Goal: Task Accomplishment & Management: Manage account settings

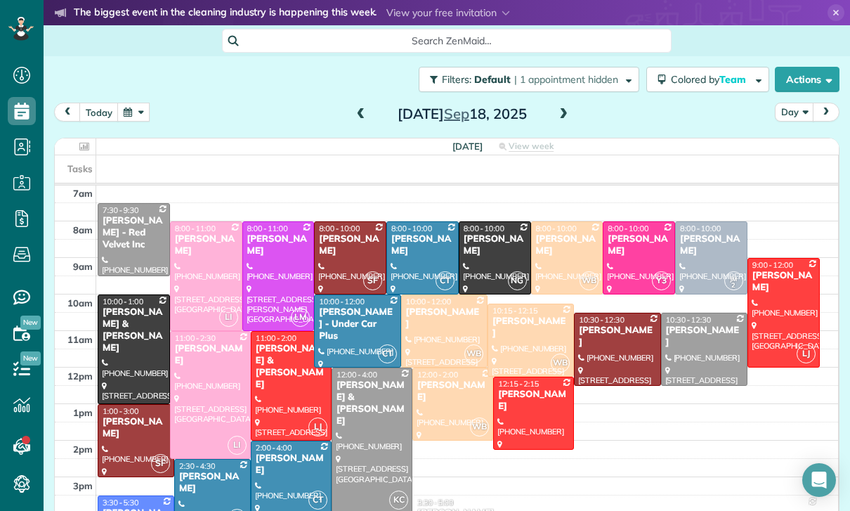
scroll to position [3, 0]
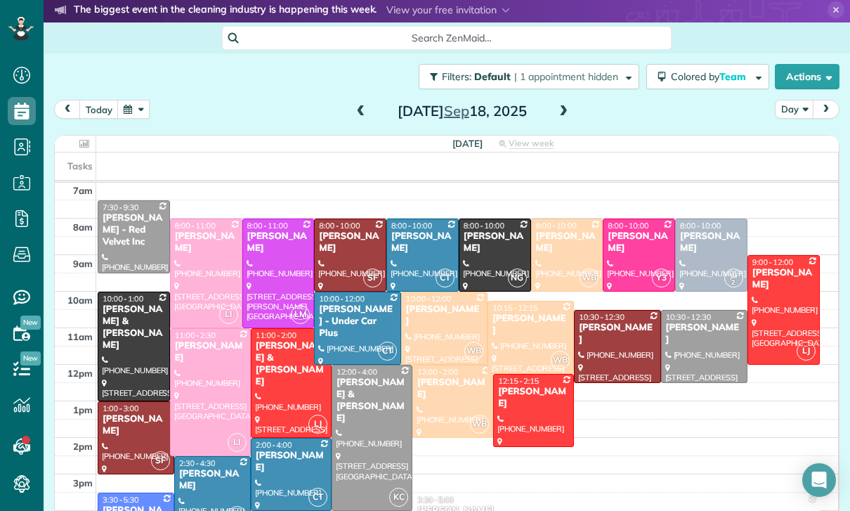
click at [133, 114] on button "button" at bounding box center [133, 109] width 32 height 19
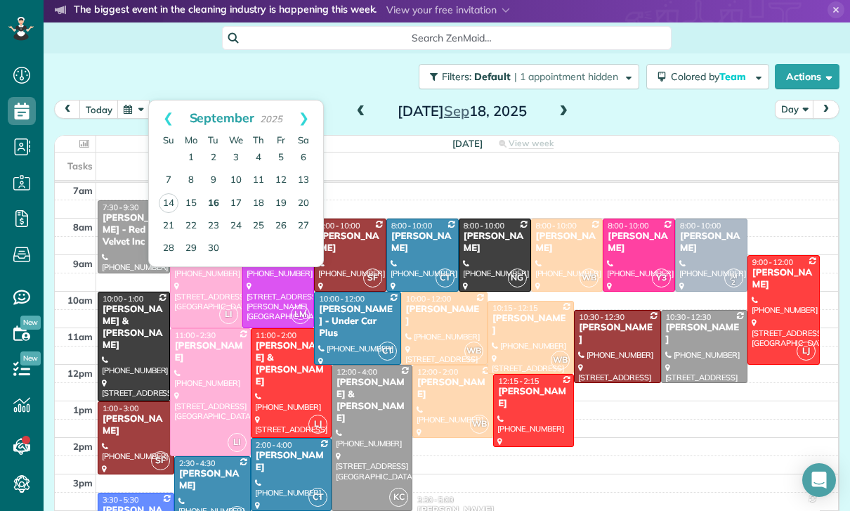
click at [216, 204] on link "16" at bounding box center [213, 203] width 22 height 22
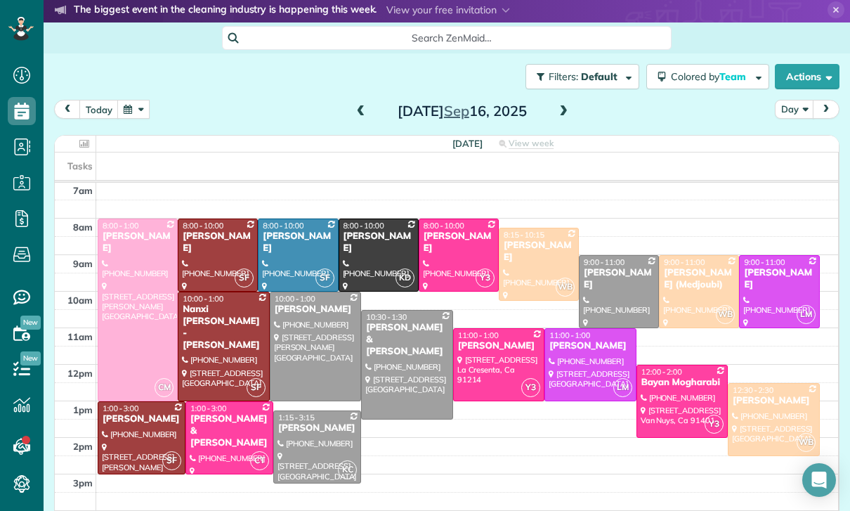
scroll to position [88, 0]
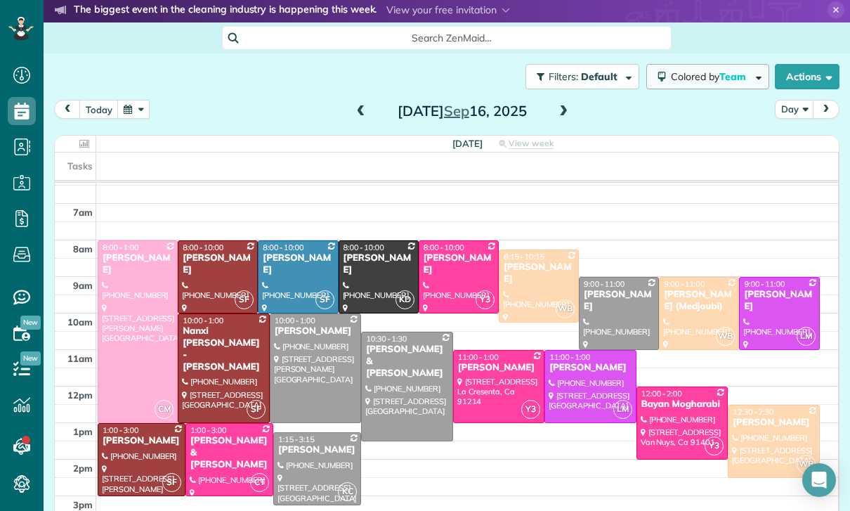
click at [701, 77] on span "Colored by Team" at bounding box center [711, 76] width 80 height 13
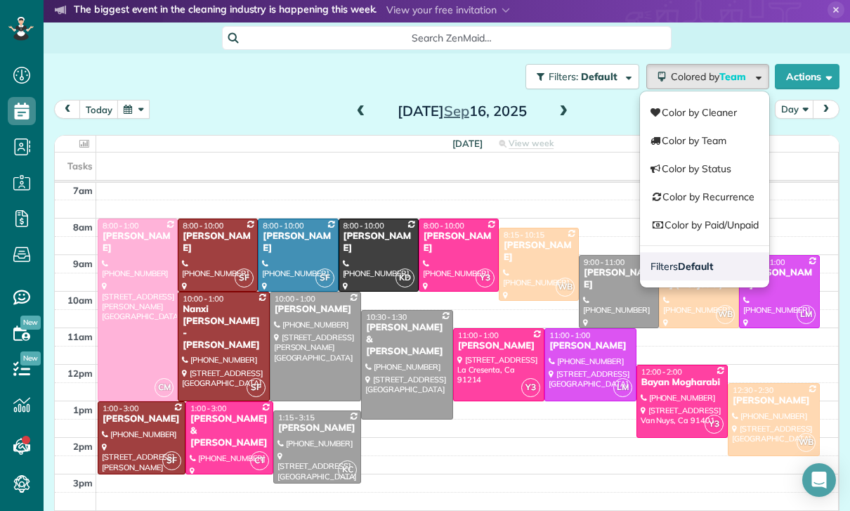
click at [697, 263] on strong "Default" at bounding box center [695, 266] width 35 height 13
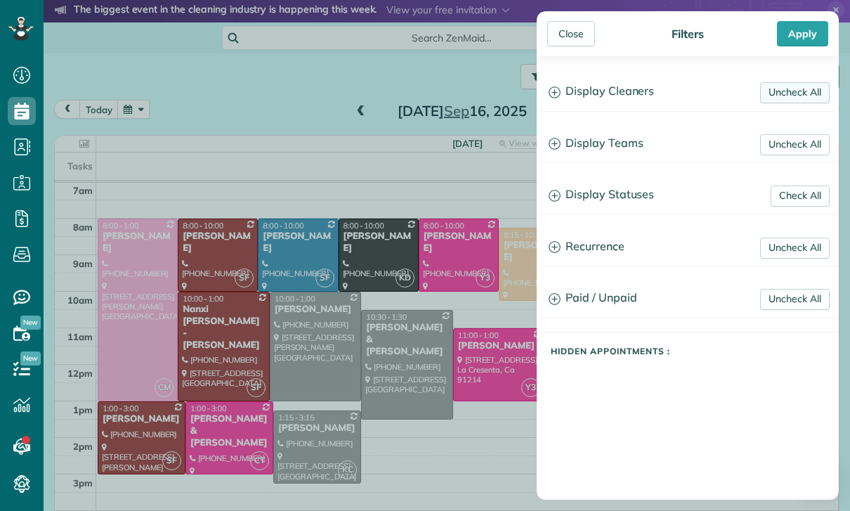
click at [783, 88] on link "Uncheck All" at bounding box center [795, 92] width 70 height 21
click at [796, 143] on link "Uncheck All" at bounding box center [795, 144] width 70 height 21
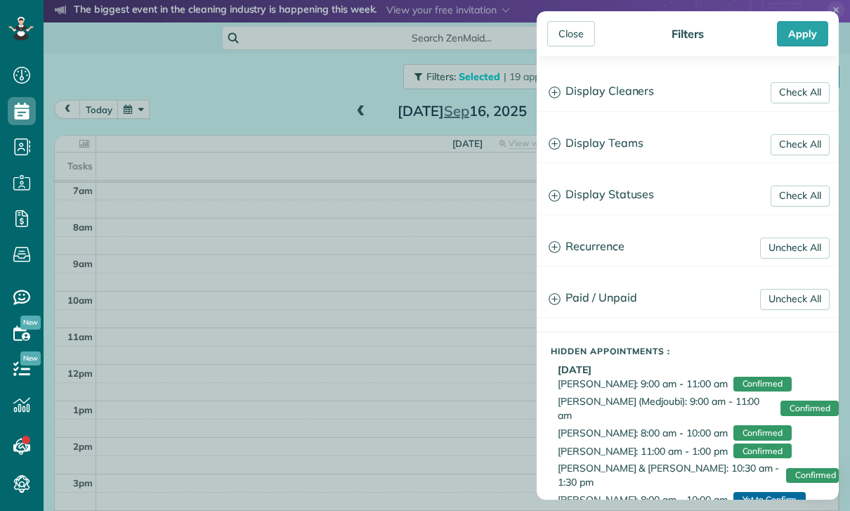
click at [613, 145] on h3 "Display Teams" at bounding box center [687, 144] width 301 height 36
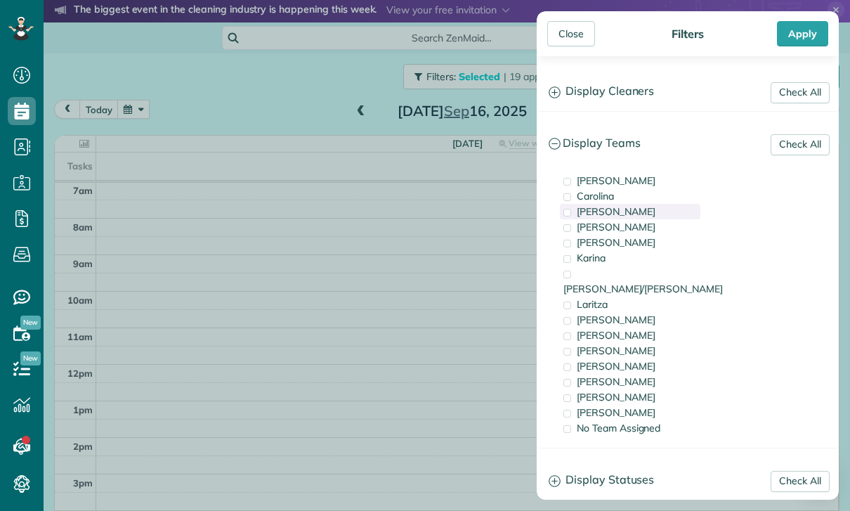
click at [593, 218] on span "[PERSON_NAME]" at bounding box center [616, 211] width 79 height 13
click at [609, 251] on div "Karina" at bounding box center [630, 257] width 140 height 15
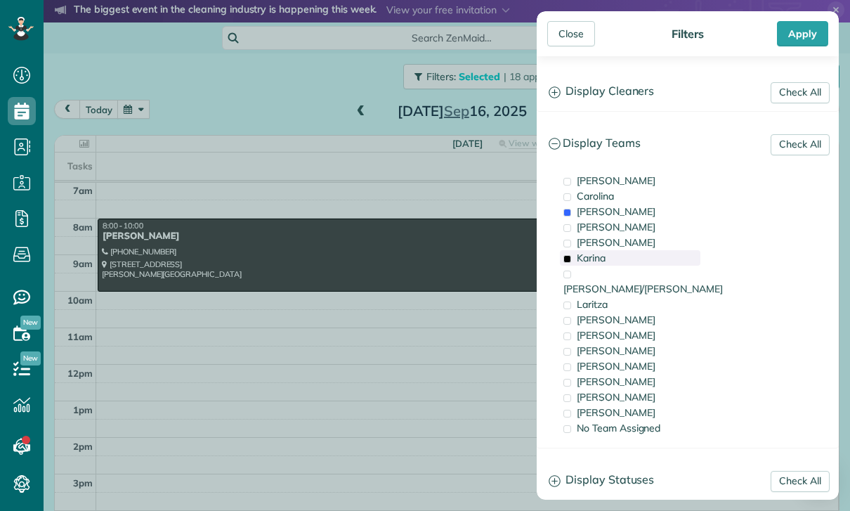
click at [606, 254] on div "Karina" at bounding box center [630, 257] width 140 height 15
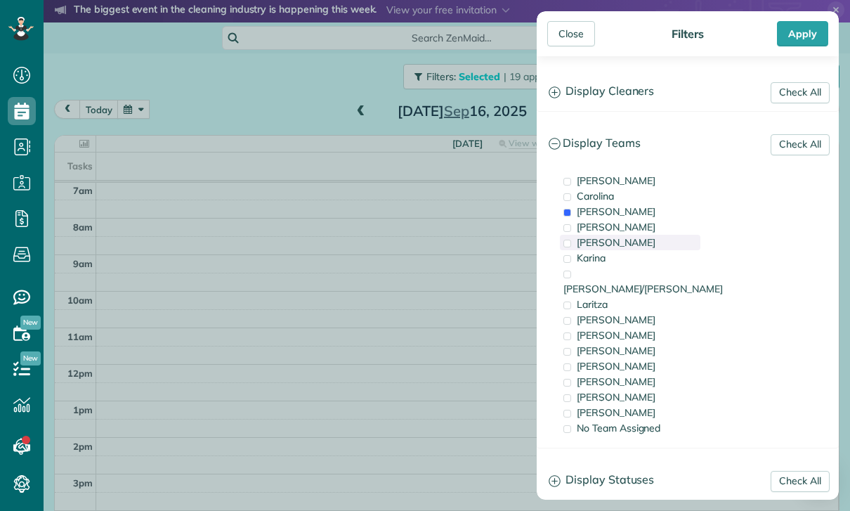
click at [599, 240] on span "[PERSON_NAME]" at bounding box center [616, 242] width 79 height 13
click at [806, 38] on div "Apply" at bounding box center [802, 33] width 51 height 25
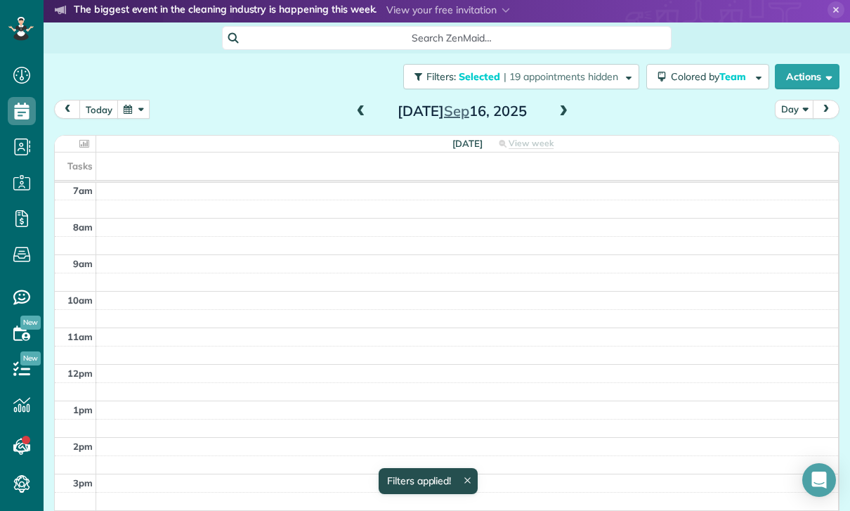
click at [782, 108] on button "Day" at bounding box center [794, 109] width 39 height 19
click at [801, 159] on link "Week" at bounding box center [830, 170] width 111 height 28
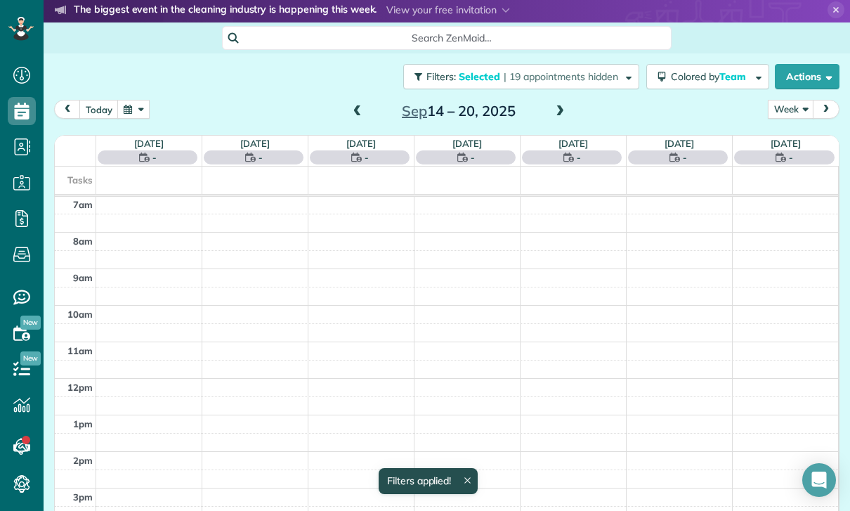
scroll to position [110, 0]
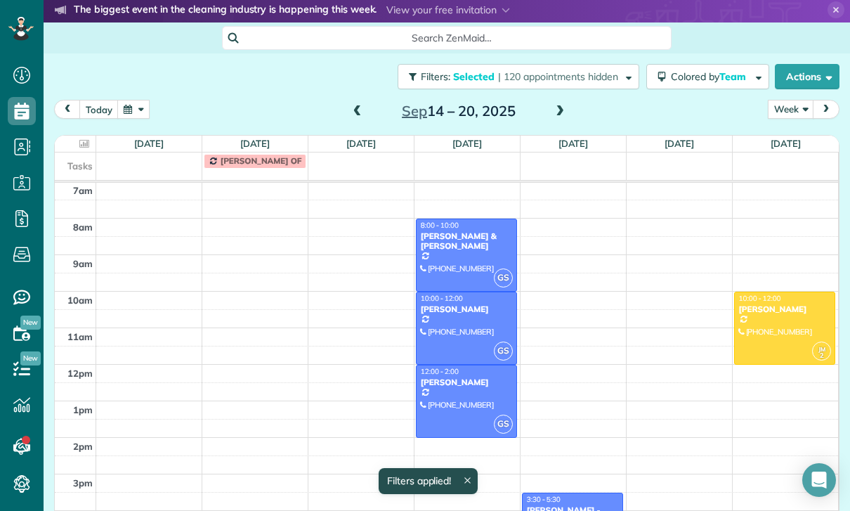
click at [350, 103] on span at bounding box center [357, 111] width 15 height 21
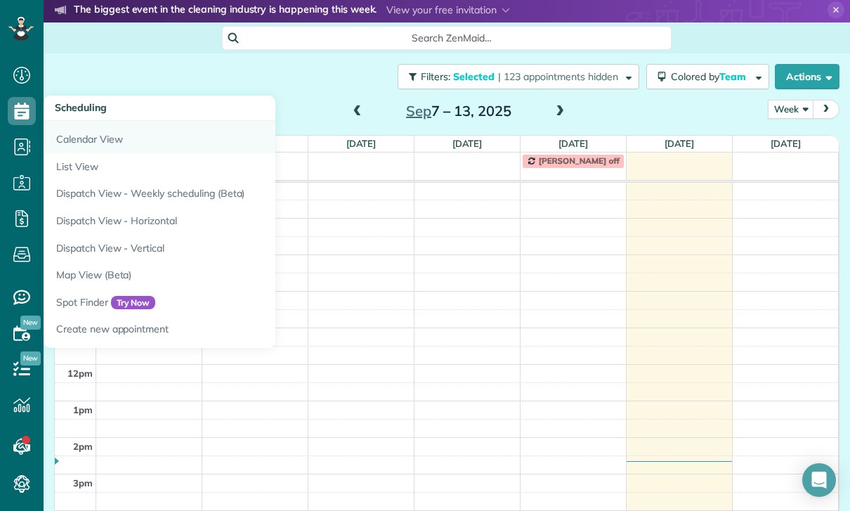
click at [100, 141] on link "Calendar View" at bounding box center [219, 137] width 351 height 32
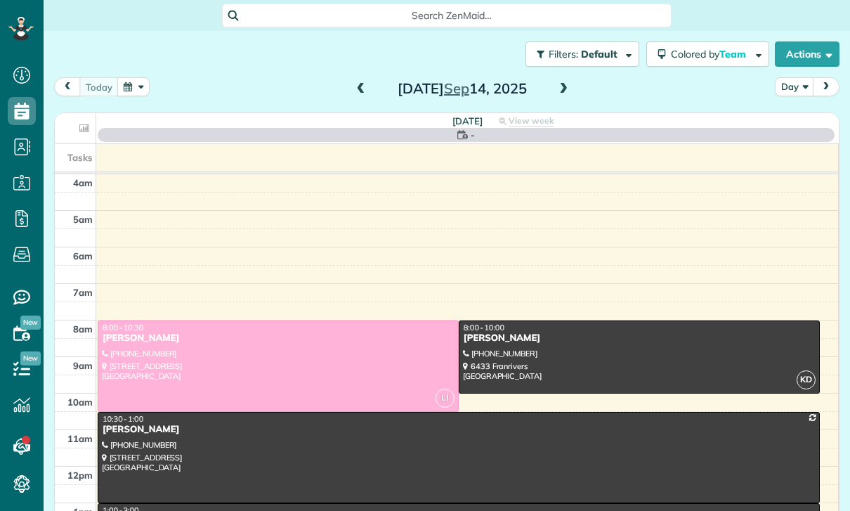
scroll to position [110, 0]
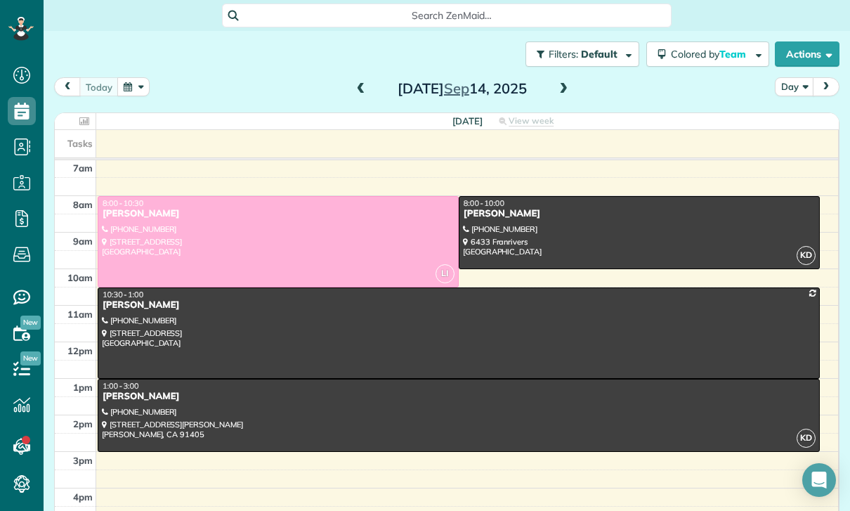
click at [127, 95] on button "button" at bounding box center [133, 86] width 32 height 19
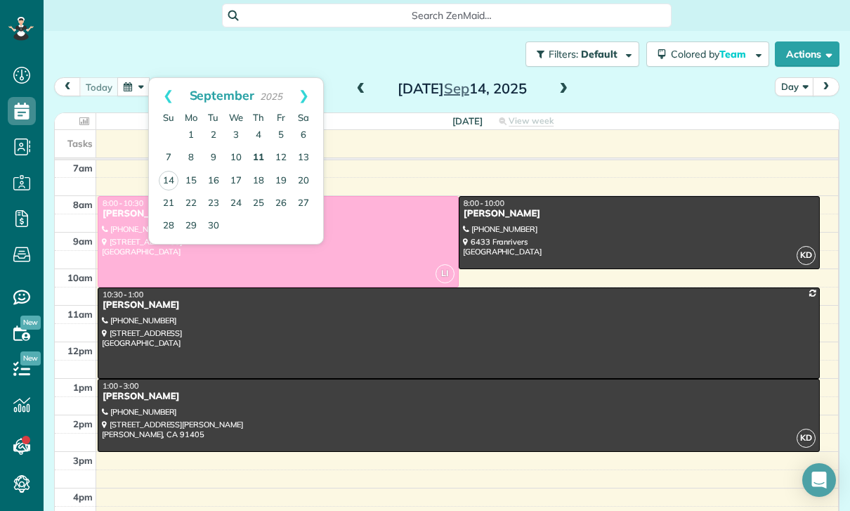
click at [257, 159] on link "11" at bounding box center [258, 158] width 22 height 22
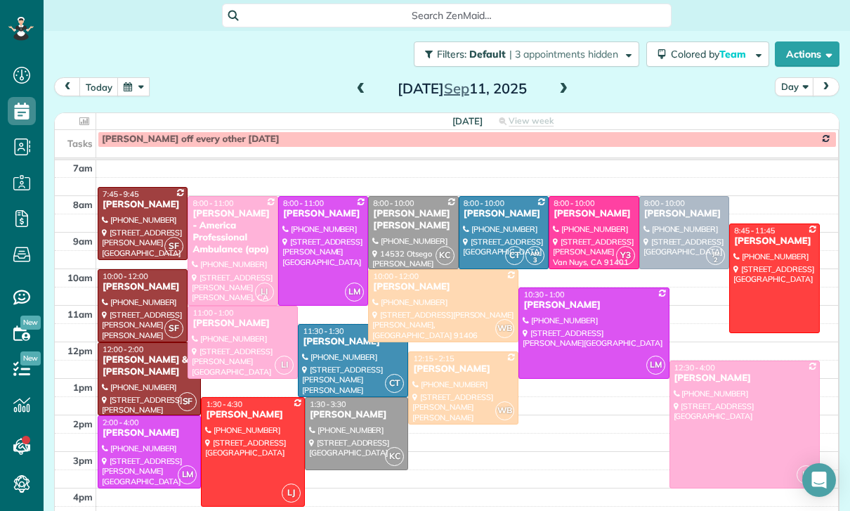
click at [353, 353] on div at bounding box center [352, 360] width 109 height 72
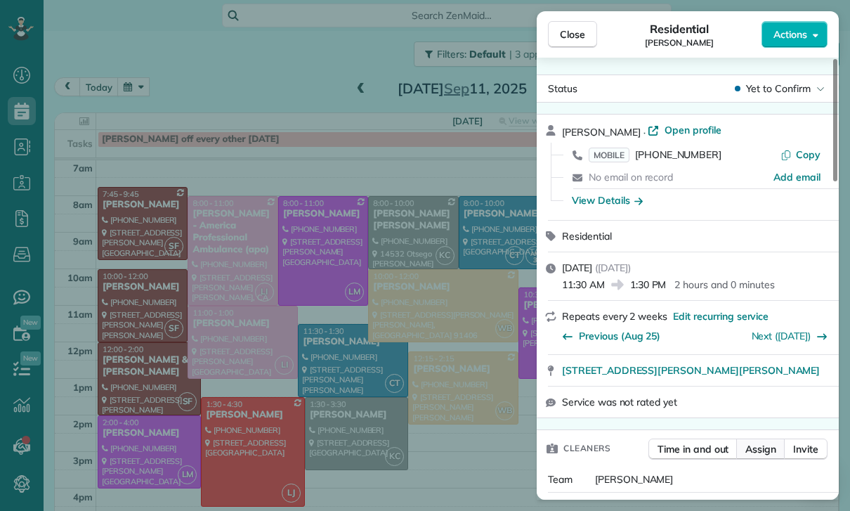
click at [756, 450] on span "Assign" at bounding box center [760, 449] width 31 height 14
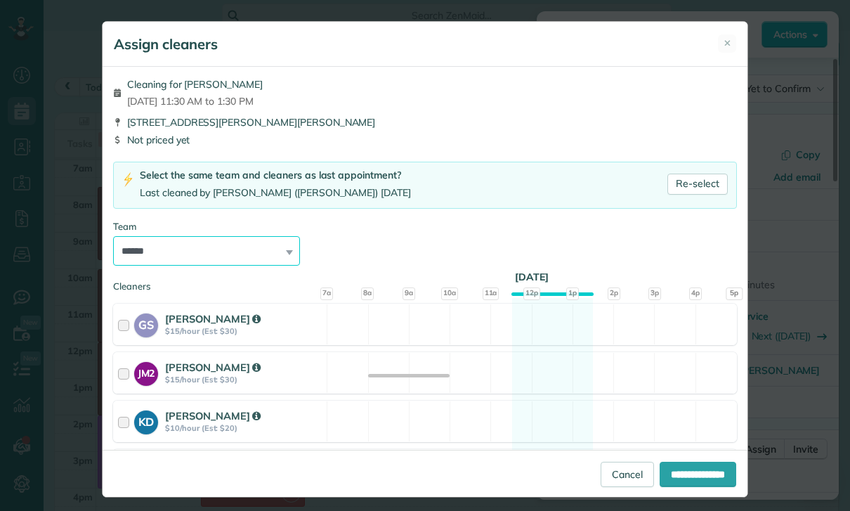
click at [264, 263] on select "**********" at bounding box center [206, 250] width 187 height 29
select select "****"
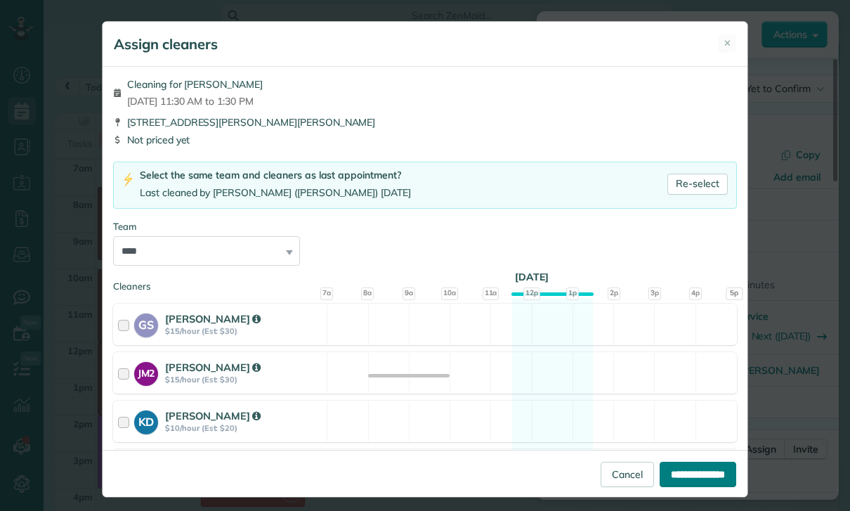
click at [685, 487] on input "**********" at bounding box center [697, 473] width 77 height 25
type input "**********"
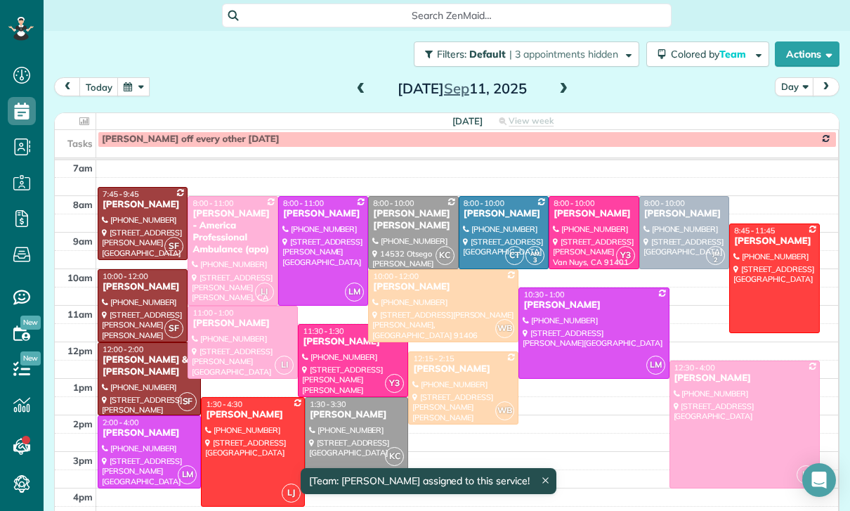
scroll to position [110, 0]
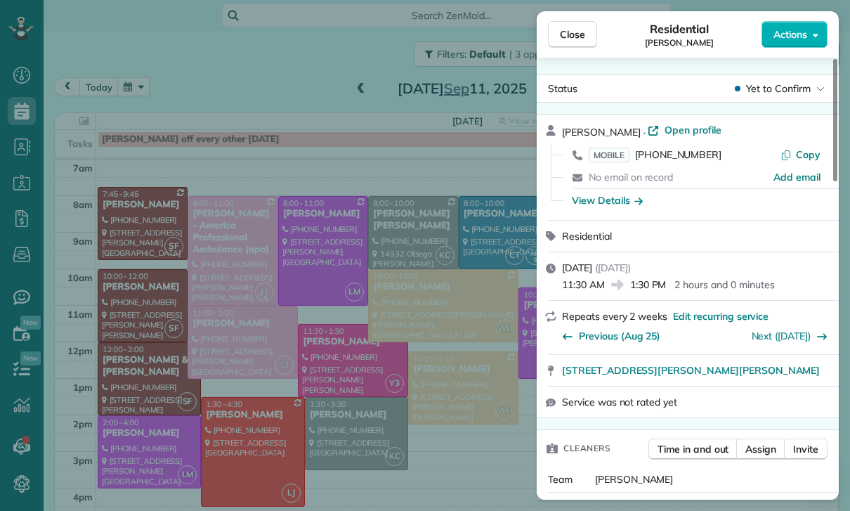
scroll to position [88, 0]
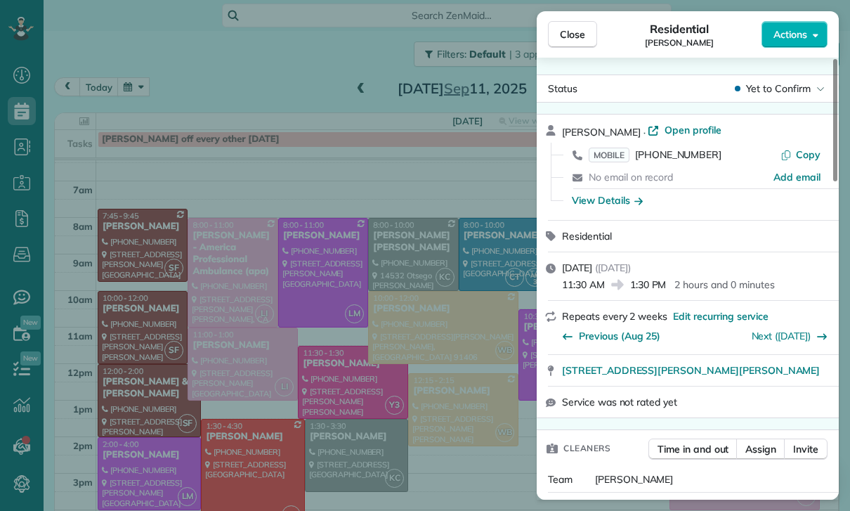
click at [135, 100] on div "Close Residential Sonali Mehta Actions Status Yet to Confirm Sonali Mehta · Ope…" at bounding box center [425, 255] width 850 height 511
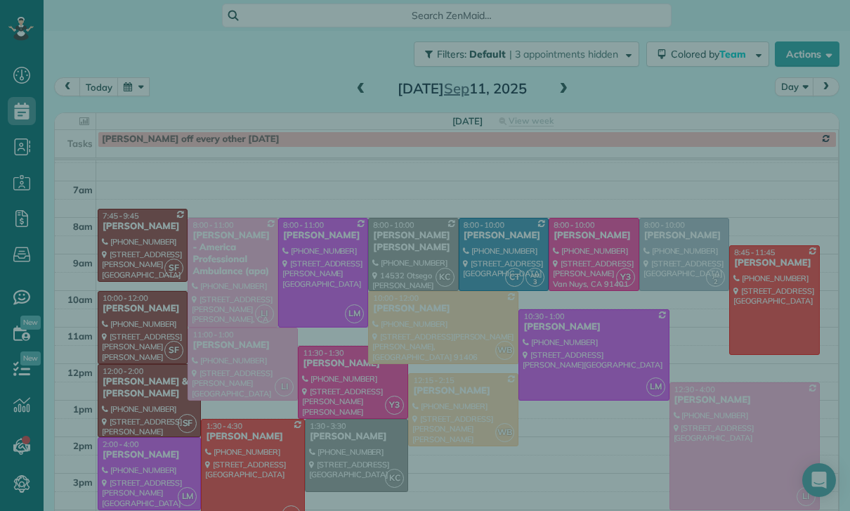
scroll to position [110, 0]
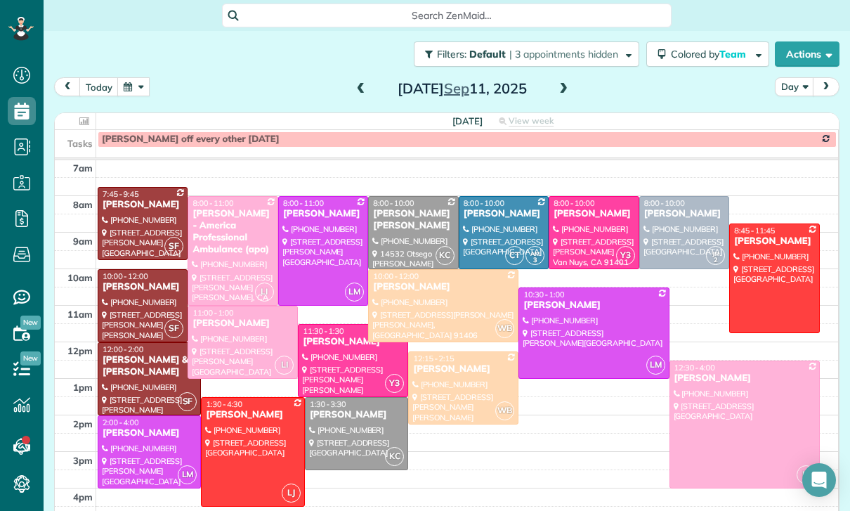
click at [570, 40] on span "Close" at bounding box center [572, 34] width 25 height 14
click at [136, 88] on button "button" at bounding box center [133, 86] width 32 height 19
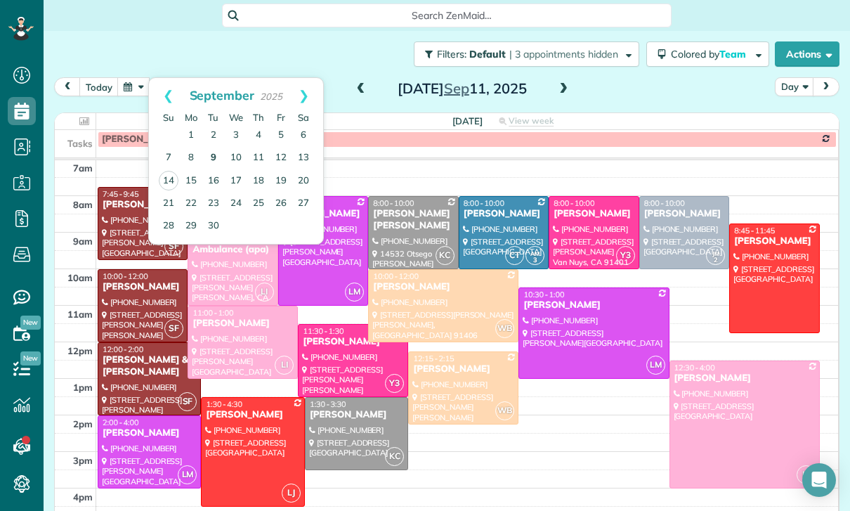
click at [214, 157] on link "9" at bounding box center [213, 158] width 22 height 22
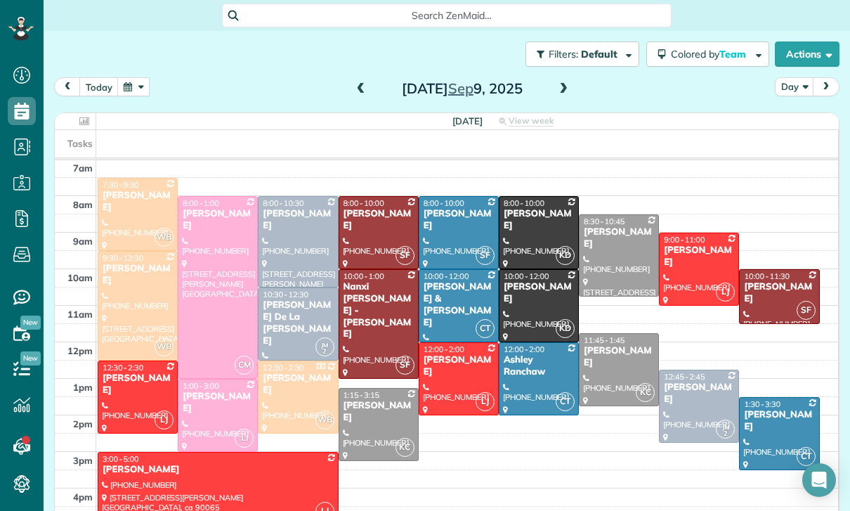
click at [560, 91] on span at bounding box center [563, 89] width 15 height 13
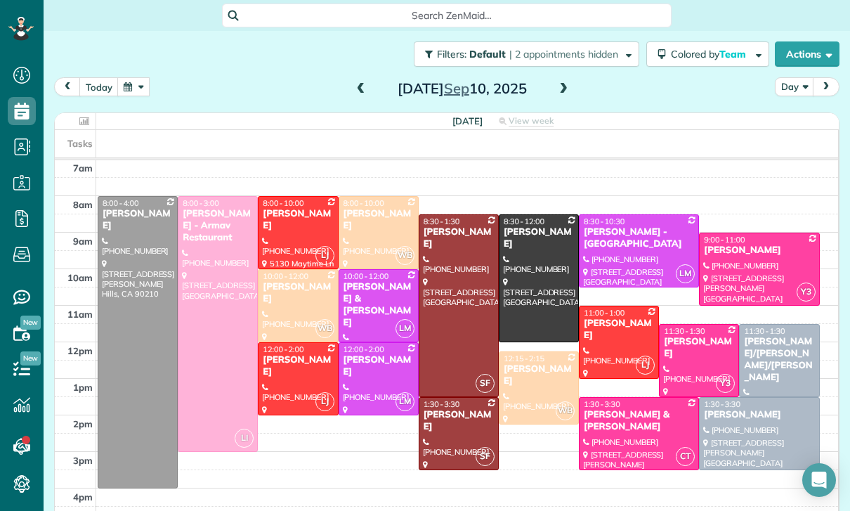
click at [216, 309] on div at bounding box center [217, 324] width 79 height 254
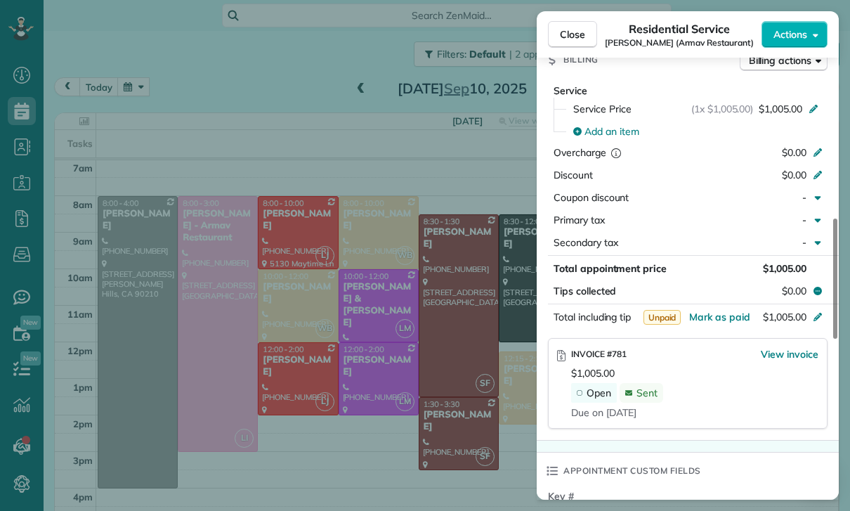
scroll to position [101, 0]
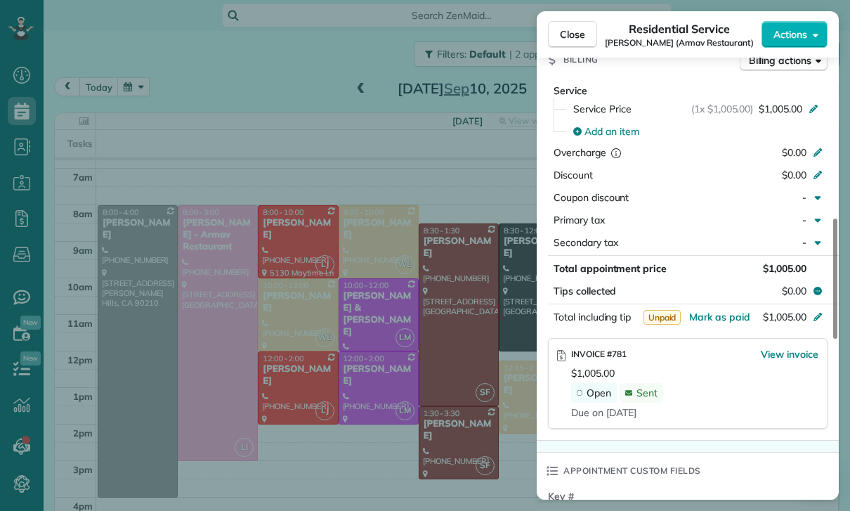
click at [549, 34] on button "Close" at bounding box center [572, 34] width 49 height 27
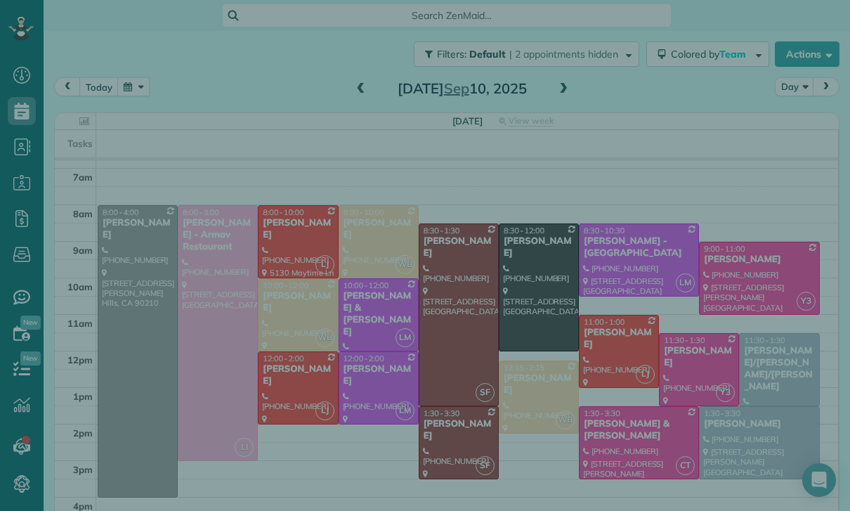
scroll to position [110, 0]
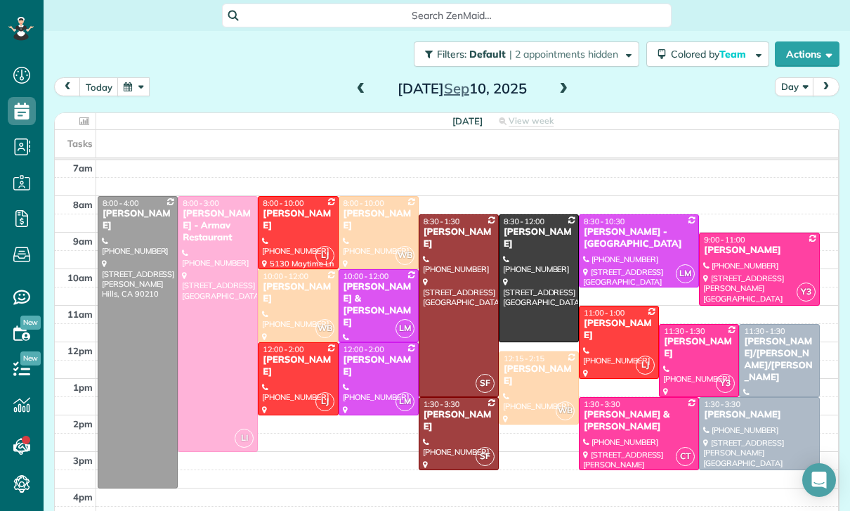
click at [147, 83] on div "Close Residential Service Kim Kedeshian (Armav Restaurant) Actions Status Confi…" at bounding box center [425, 255] width 850 height 511
click at [133, 93] on button "button" at bounding box center [133, 86] width 32 height 19
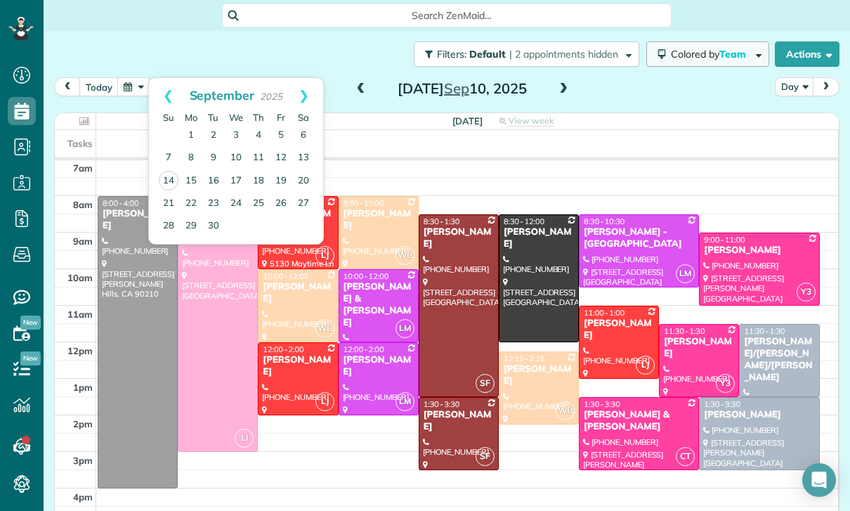
click at [726, 59] on span "Team" at bounding box center [733, 54] width 29 height 13
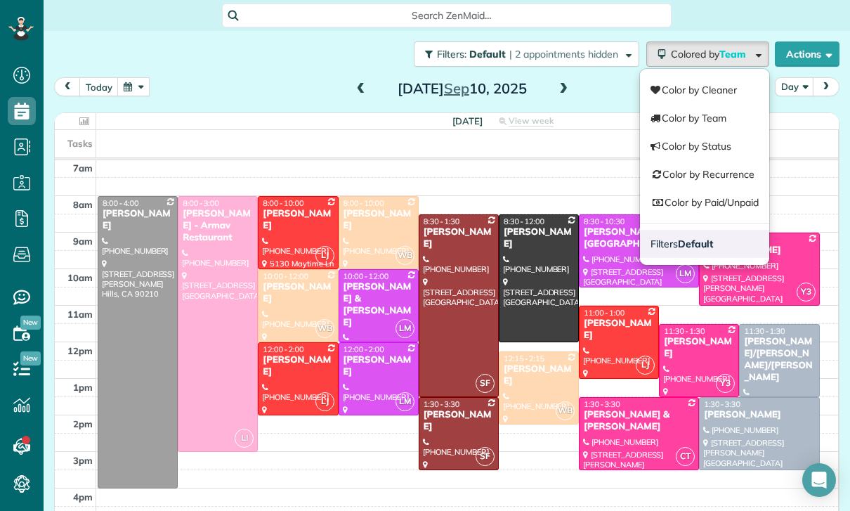
click at [721, 234] on link "Filters Default" at bounding box center [704, 244] width 129 height 28
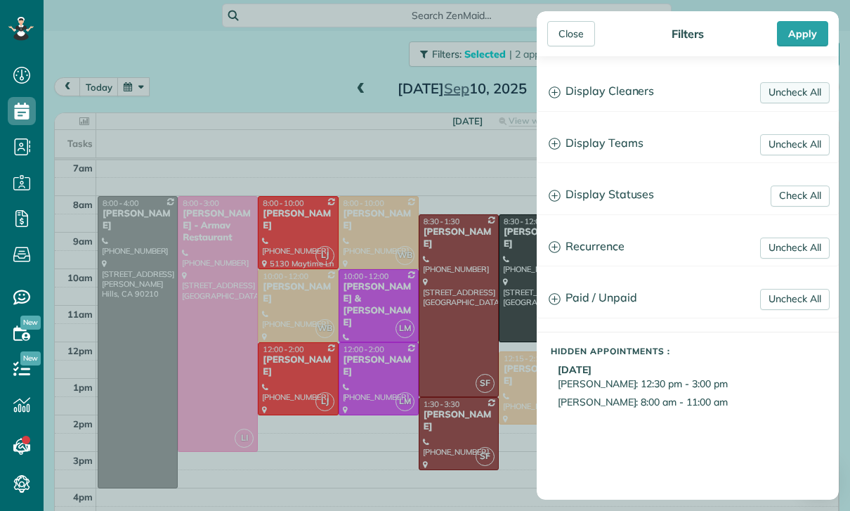
click at [796, 96] on link "Uncheck All" at bounding box center [795, 92] width 70 height 21
click at [797, 143] on link "Uncheck All" at bounding box center [795, 144] width 70 height 21
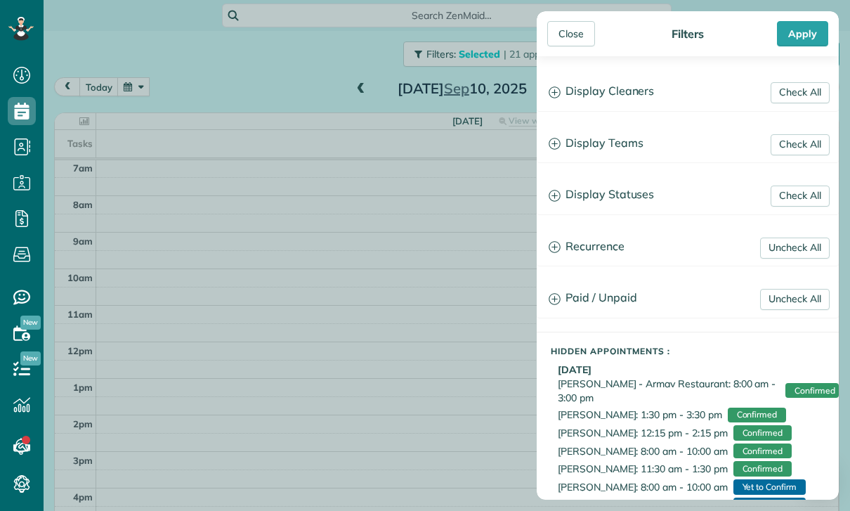
click at [626, 145] on h3 "Display Teams" at bounding box center [687, 144] width 301 height 36
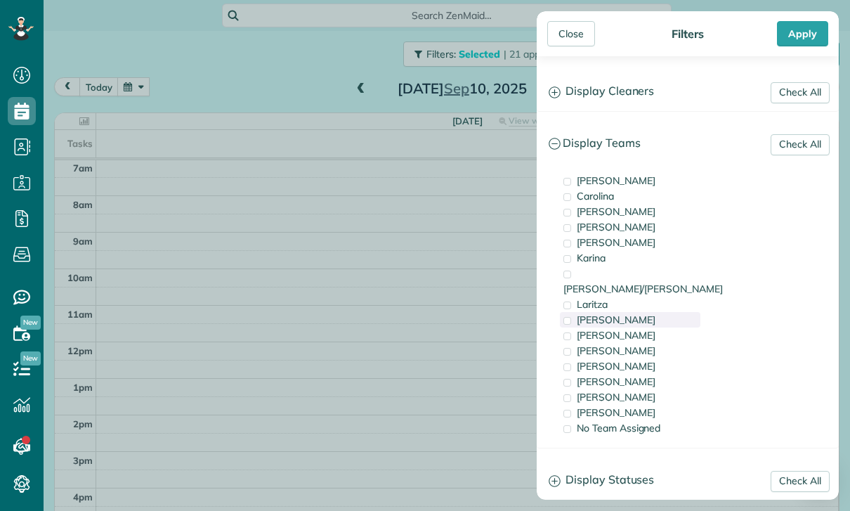
click at [636, 313] on span "[PERSON_NAME]" at bounding box center [616, 319] width 79 height 13
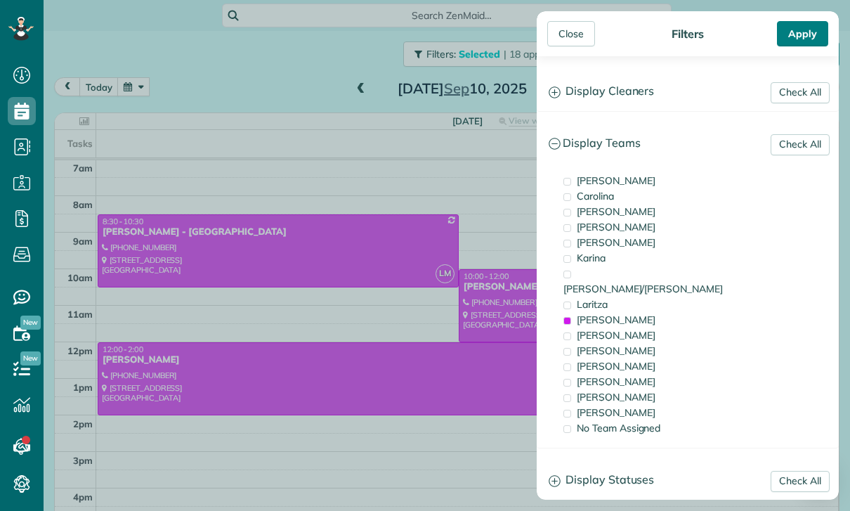
click at [799, 24] on div "Apply" at bounding box center [802, 33] width 51 height 25
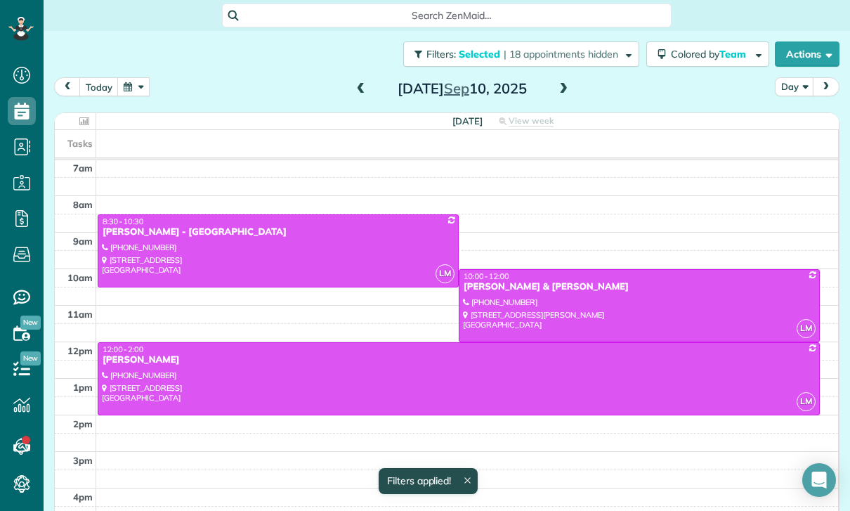
click at [791, 94] on button "Day" at bounding box center [794, 86] width 39 height 19
click at [817, 146] on link "Week" at bounding box center [830, 147] width 111 height 28
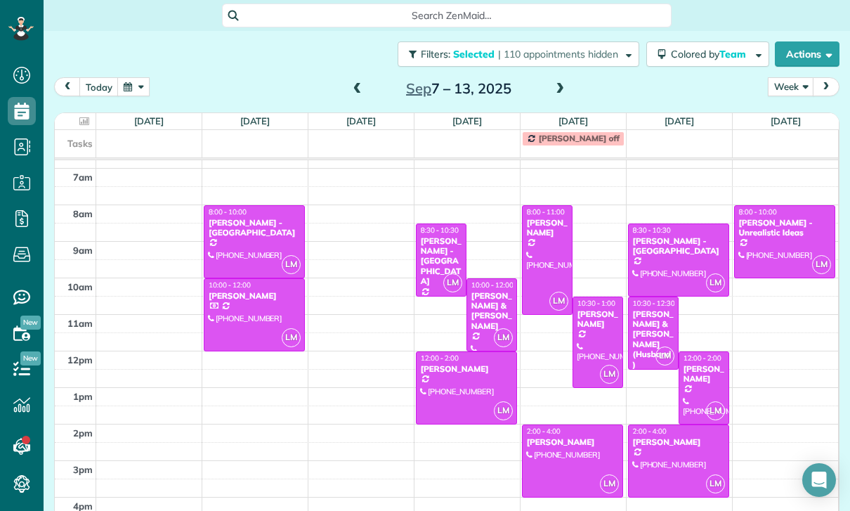
scroll to position [110, 0]
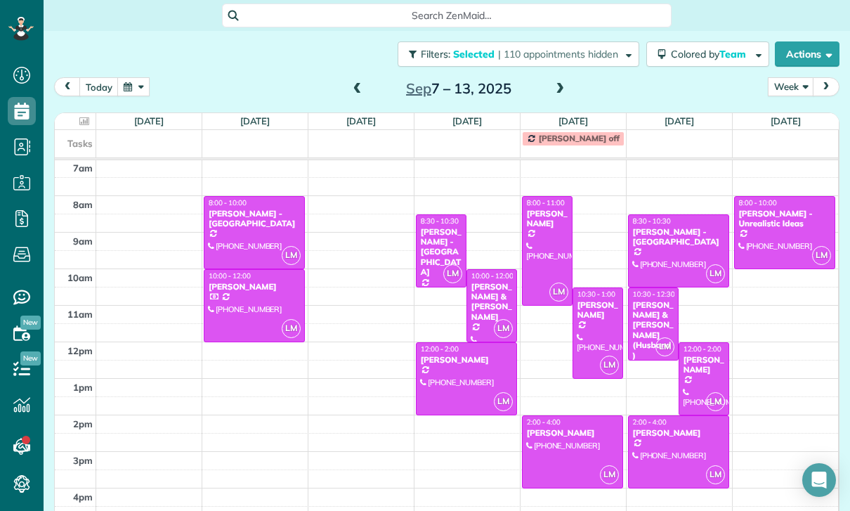
click at [458, 380] on div at bounding box center [466, 379] width 100 height 72
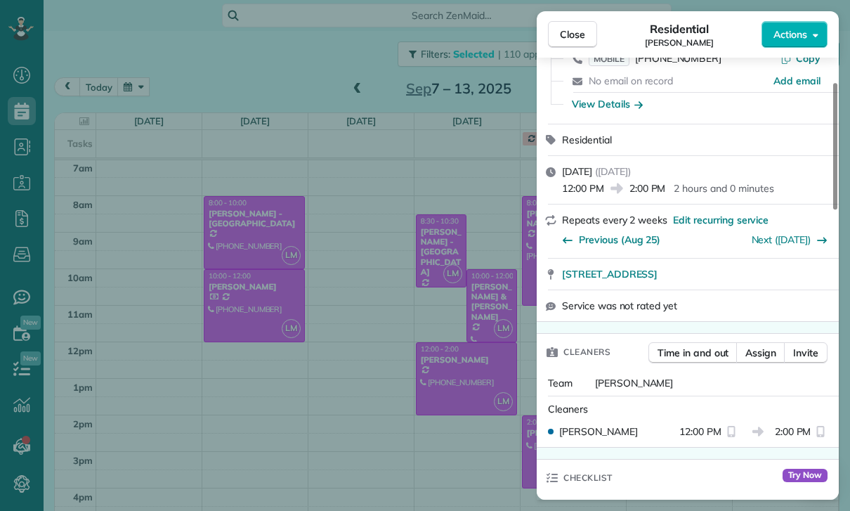
scroll to position [92, 0]
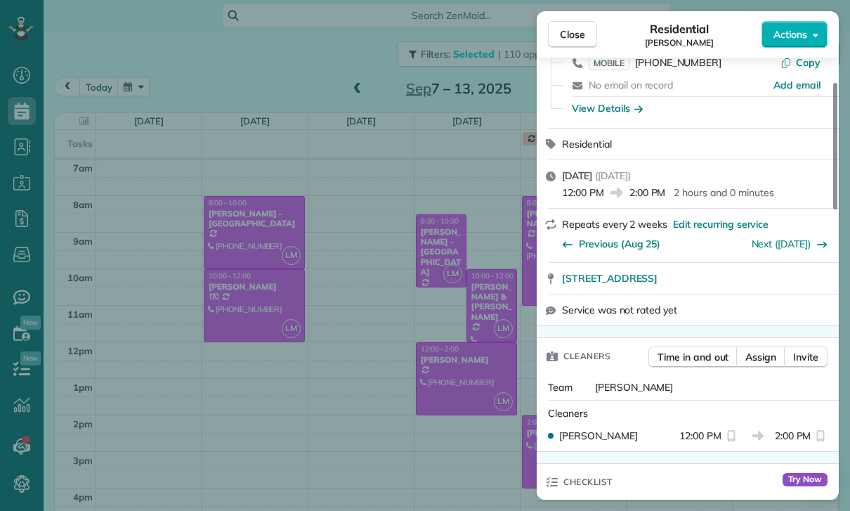
click at [487, 433] on div "Close Residential Carlee Malemute Actions Status Confirmed Carlee Malemute · Op…" at bounding box center [425, 255] width 850 height 511
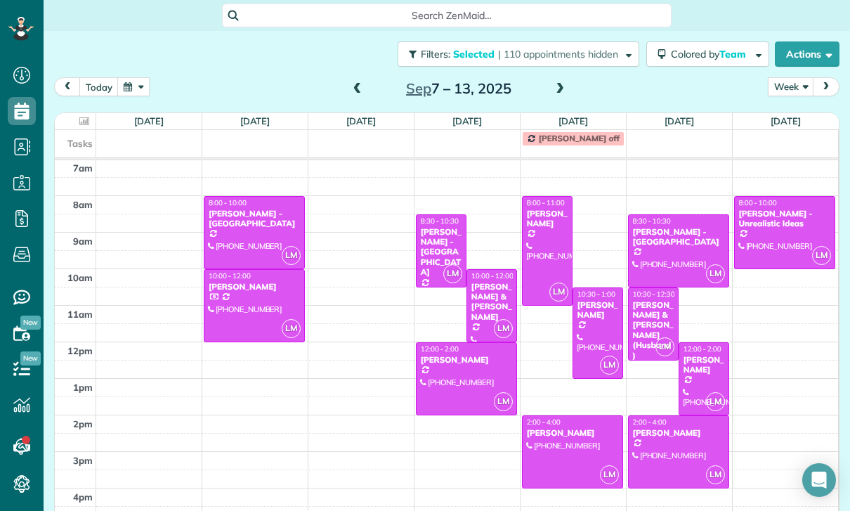
click at [664, 255] on div at bounding box center [679, 251] width 100 height 72
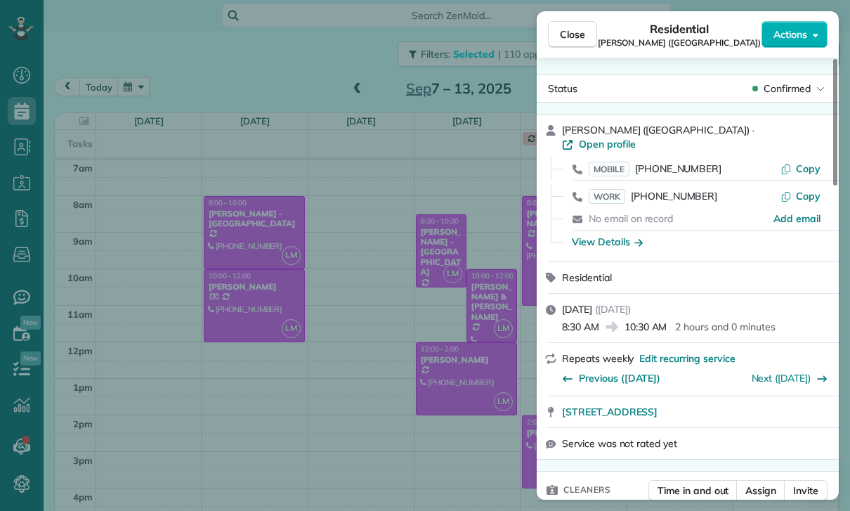
click at [467, 463] on div "Close Residential Evelyn Dierna (Mountain View Manor) Actions Status Confirmed …" at bounding box center [425, 255] width 850 height 511
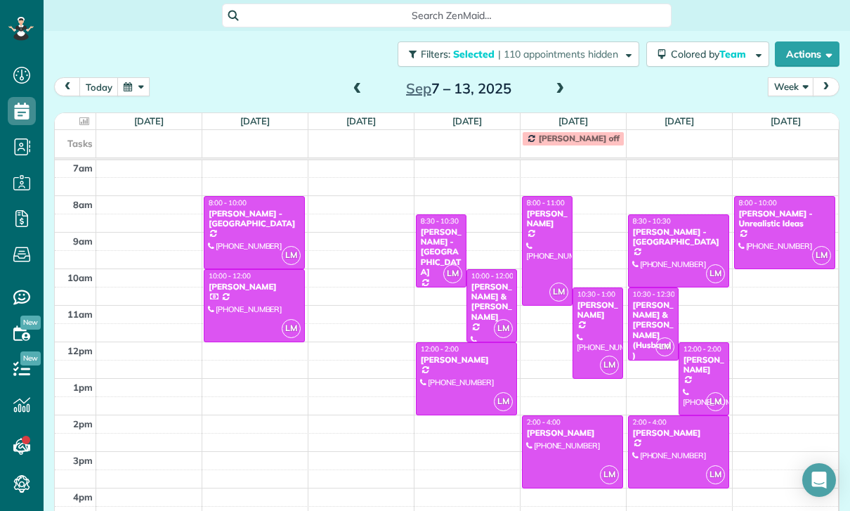
click at [646, 320] on div "Olivia power-Li & Cheng Li (Husband)" at bounding box center [653, 330] width 42 height 60
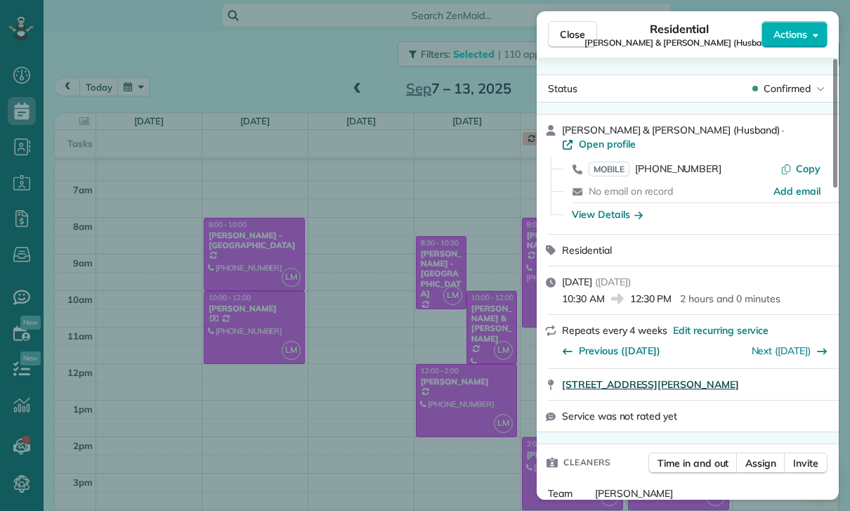
scroll to position [110, 0]
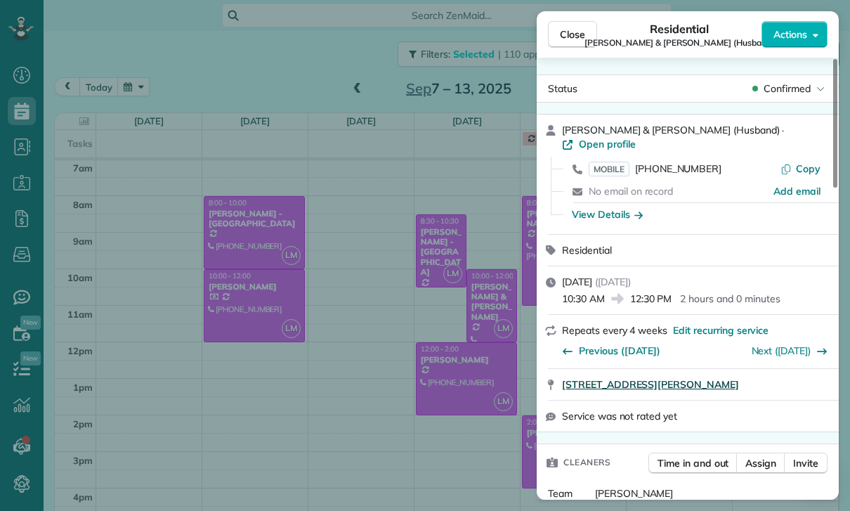
click at [667, 377] on span "16836 Sherman Way Los Angeles CA 91406" at bounding box center [650, 384] width 177 height 14
click at [575, 36] on span "Close" at bounding box center [572, 34] width 25 height 14
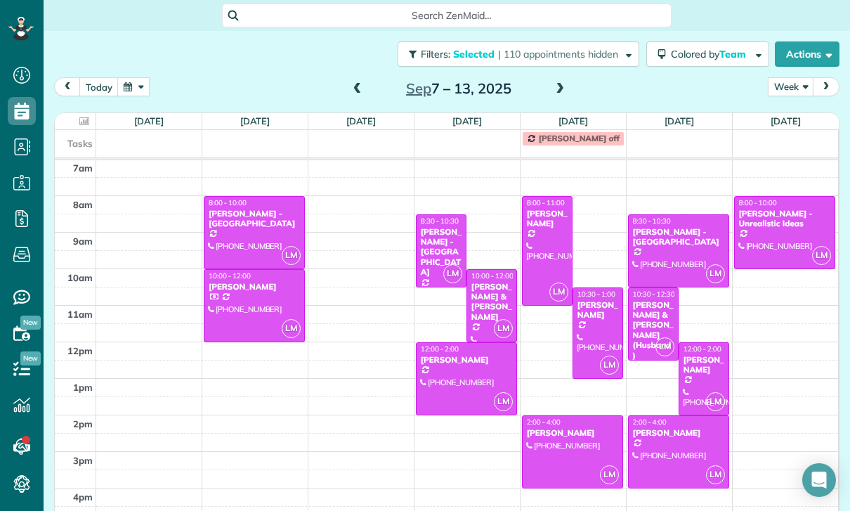
click at [703, 374] on div "James Henney" at bounding box center [704, 365] width 42 height 20
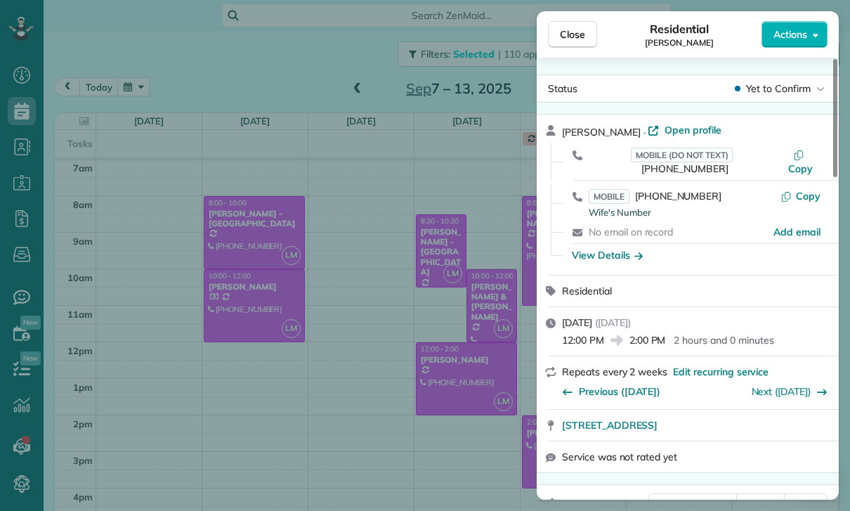
click at [485, 439] on div "Close Residential James Henney Actions Status Yet to Confirm James Henney · Ope…" at bounding box center [425, 255] width 850 height 511
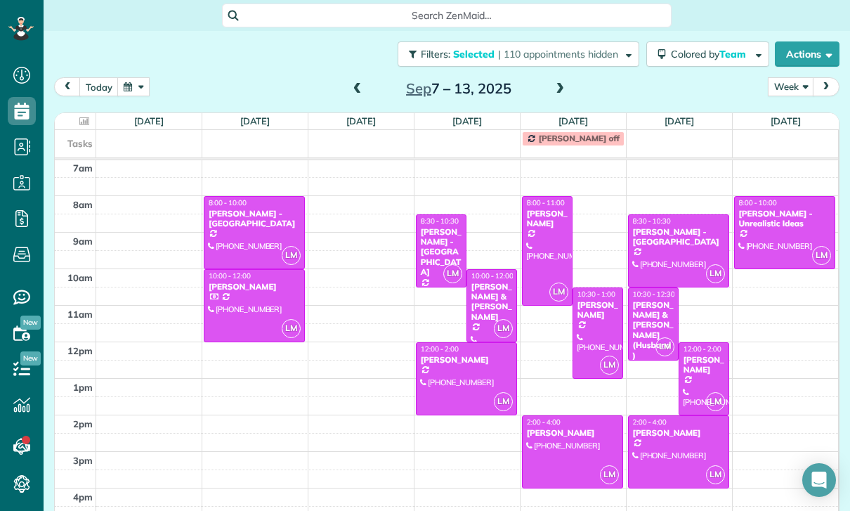
click at [655, 443] on div at bounding box center [679, 452] width 100 height 72
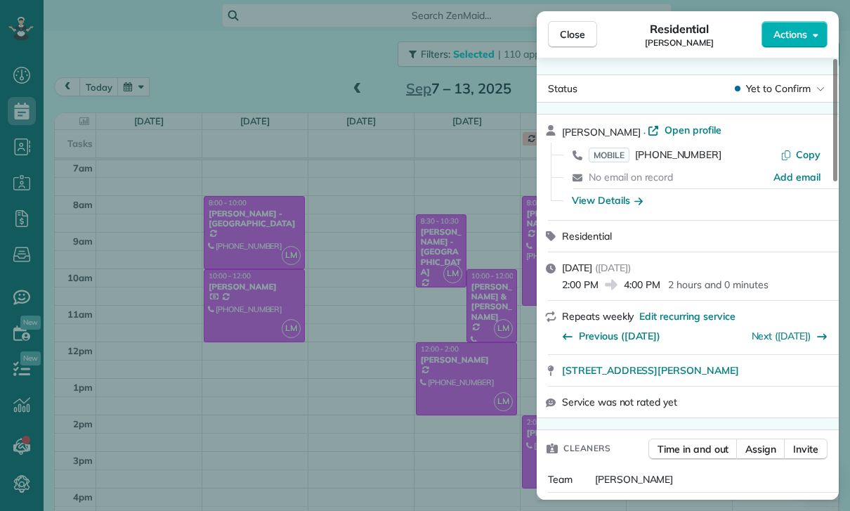
click at [487, 465] on div "Close Residential Cristina Ciminelli Actions Status Yet to Confirm Cristina Cim…" at bounding box center [425, 255] width 850 height 511
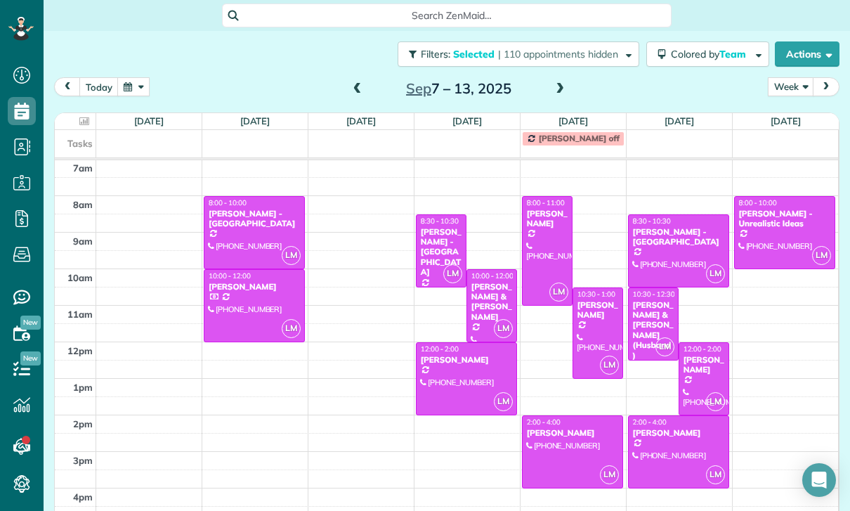
scroll to position [88, 0]
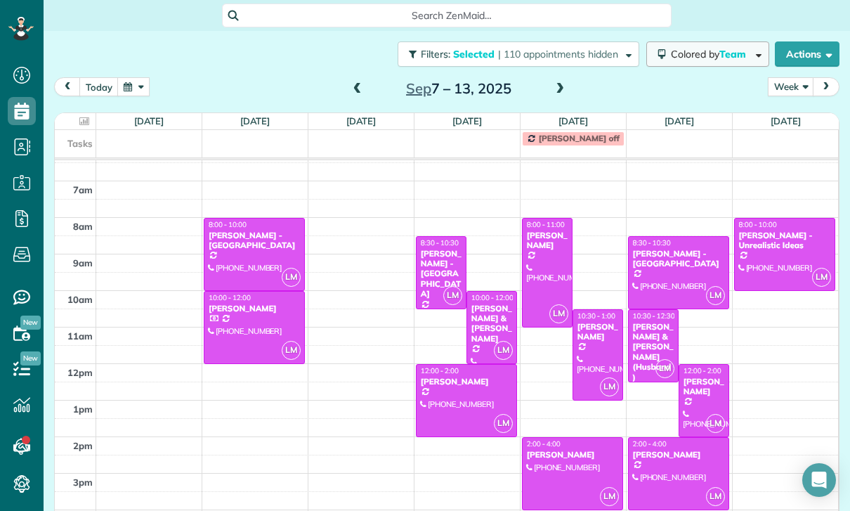
click at [704, 48] on span "Colored by Team" at bounding box center [711, 54] width 80 height 13
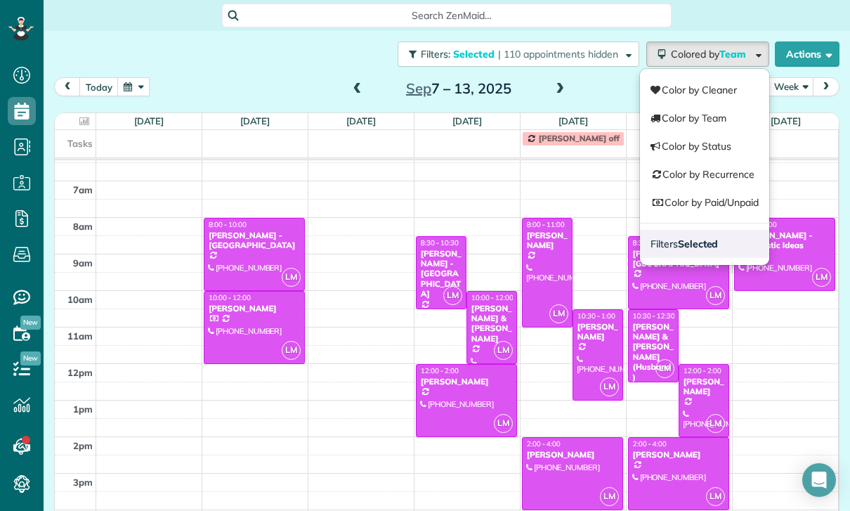
click at [721, 232] on link "Filters Selected" at bounding box center [704, 244] width 129 height 28
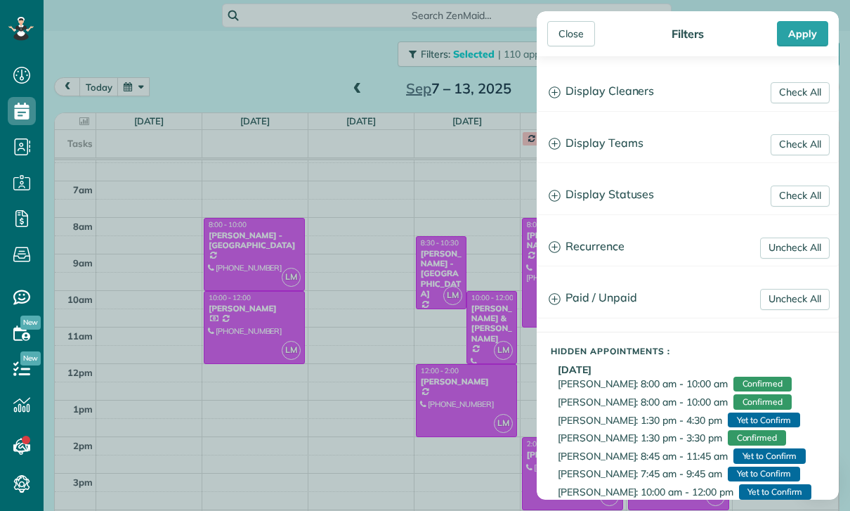
click at [628, 150] on h3 "Display Teams" at bounding box center [687, 144] width 301 height 36
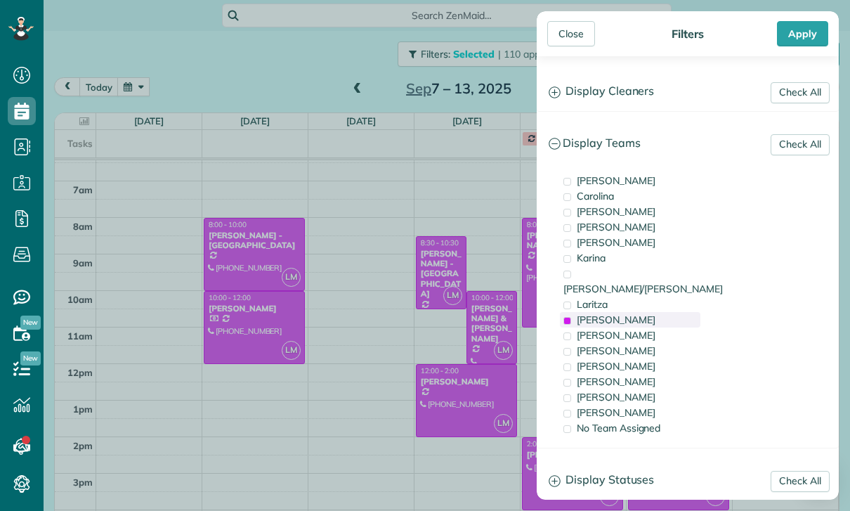
click at [636, 313] on span "[PERSON_NAME]" at bounding box center [616, 319] width 79 height 13
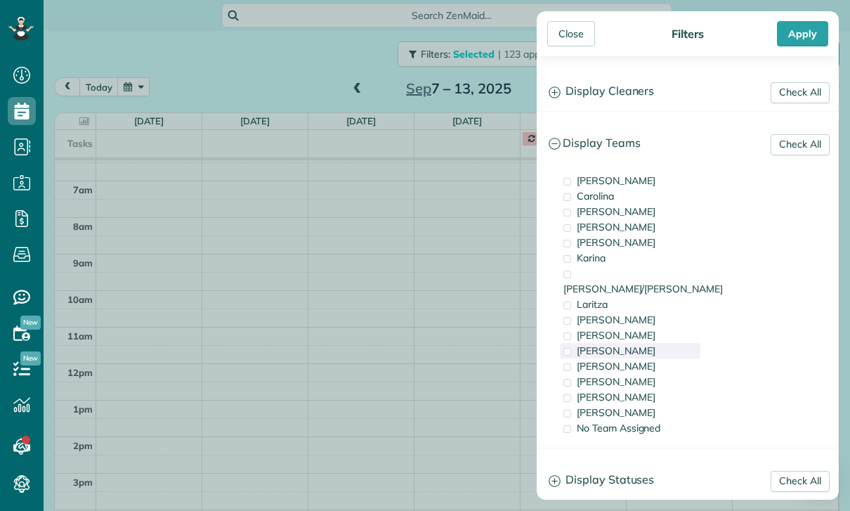
click at [610, 343] on div "[PERSON_NAME]" at bounding box center [630, 350] width 140 height 15
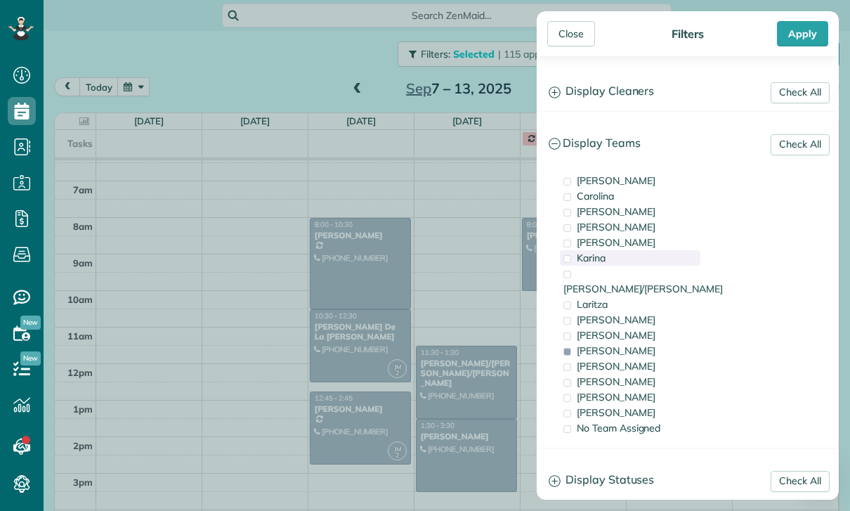
click at [628, 259] on div "Karina" at bounding box center [630, 257] width 140 height 15
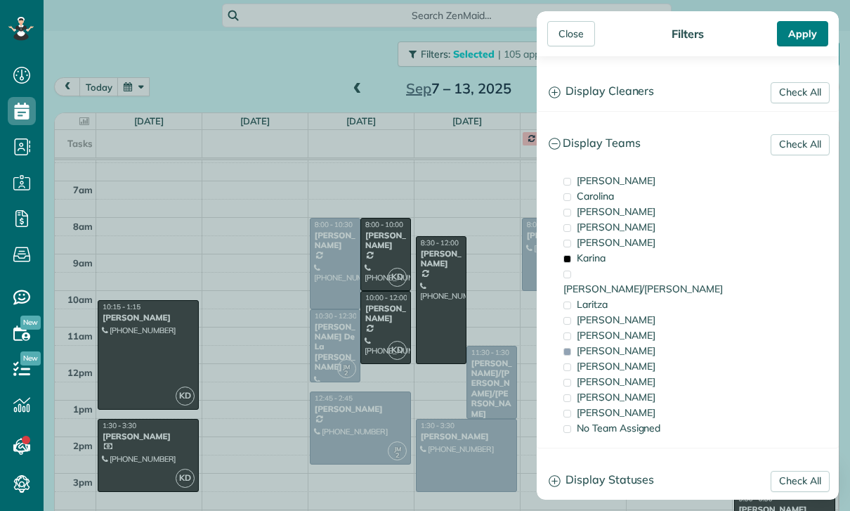
click at [809, 36] on div "Apply" at bounding box center [802, 33] width 51 height 25
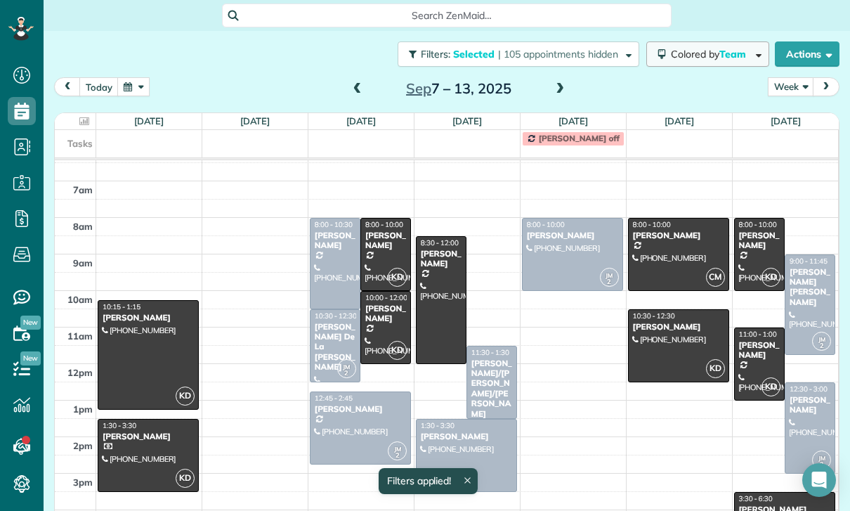
click at [727, 49] on span "Team" at bounding box center [733, 54] width 29 height 13
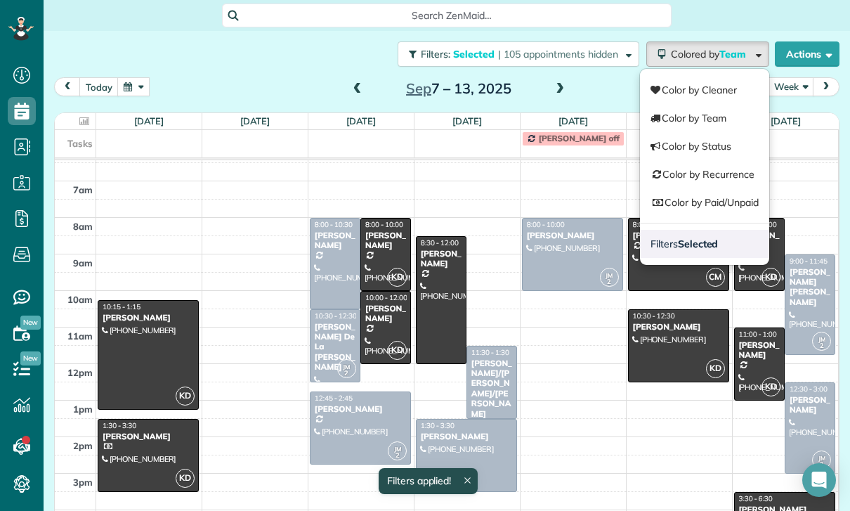
click at [704, 237] on strong "Selected" at bounding box center [698, 243] width 41 height 13
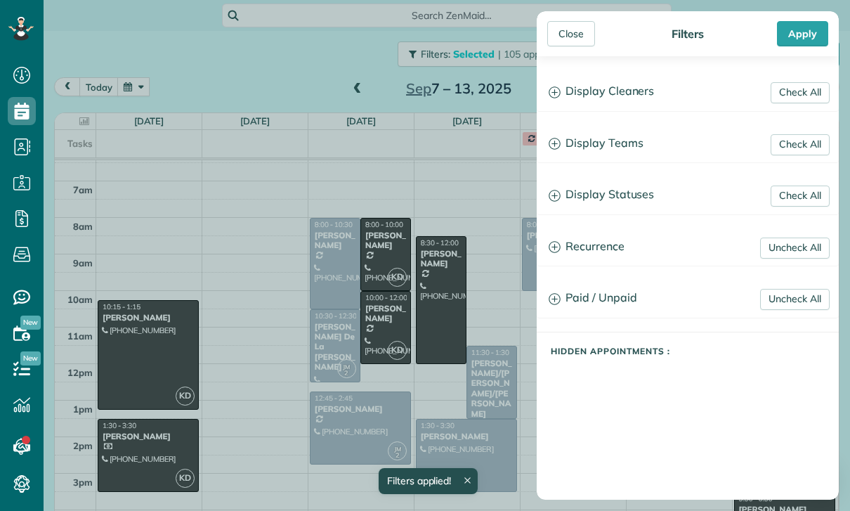
click at [632, 140] on h3 "Display Teams" at bounding box center [687, 144] width 301 height 36
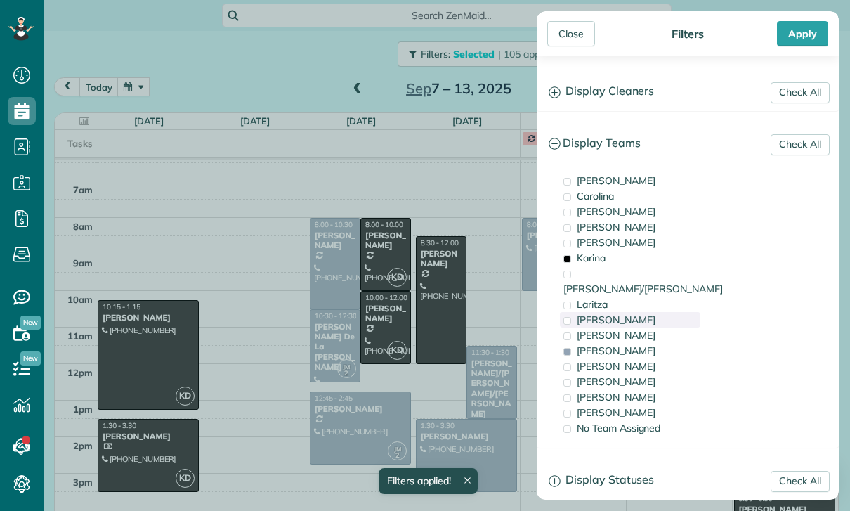
click at [641, 313] on span "[PERSON_NAME]" at bounding box center [616, 319] width 79 height 13
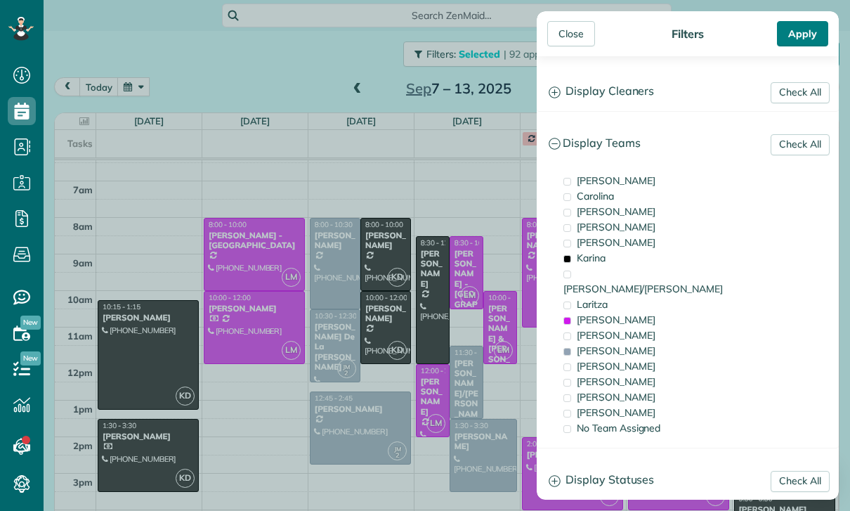
click at [801, 25] on div "Apply" at bounding box center [802, 33] width 51 height 25
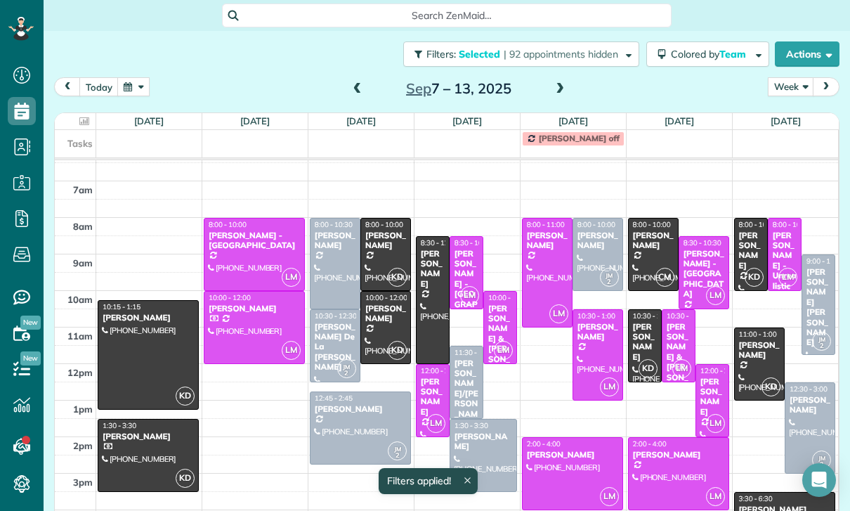
click at [544, 276] on div at bounding box center [547, 272] width 49 height 108
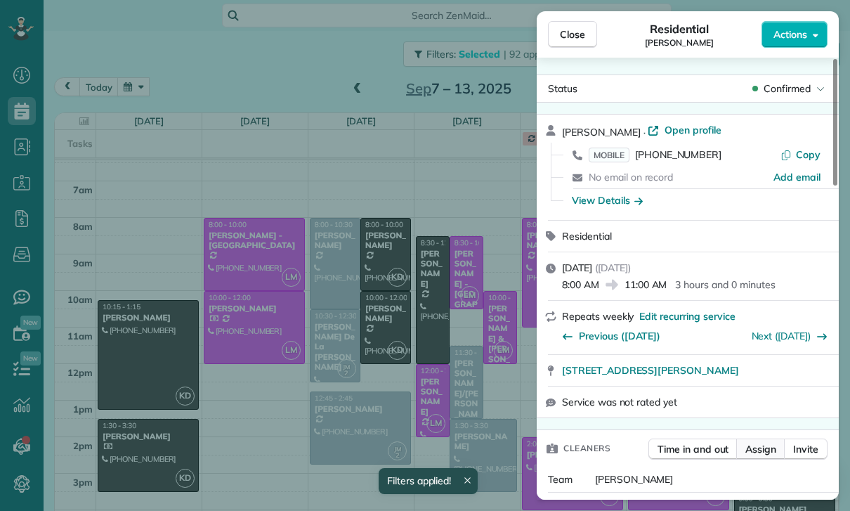
click at [766, 445] on span "Assign" at bounding box center [760, 449] width 31 height 14
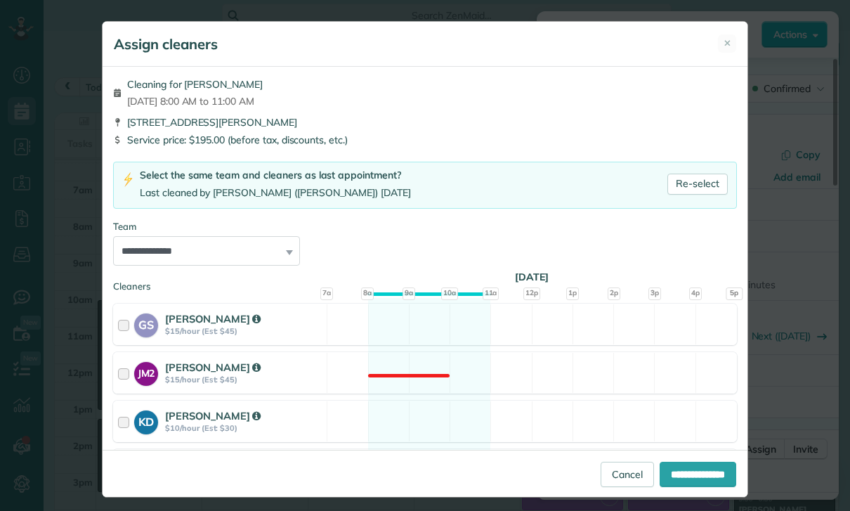
click at [261, 242] on select "**********" at bounding box center [206, 250] width 187 height 29
select select "*****"
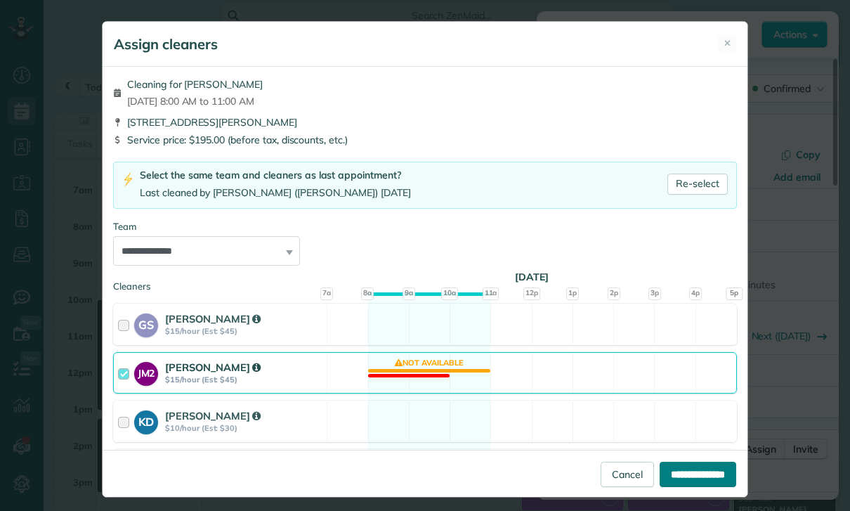
click at [690, 487] on input "**********" at bounding box center [697, 473] width 77 height 25
type input "**********"
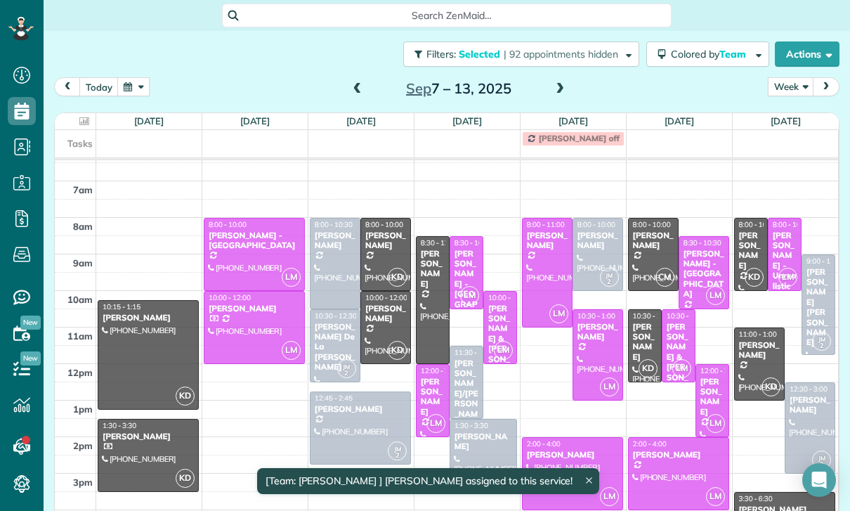
scroll to position [88, 0]
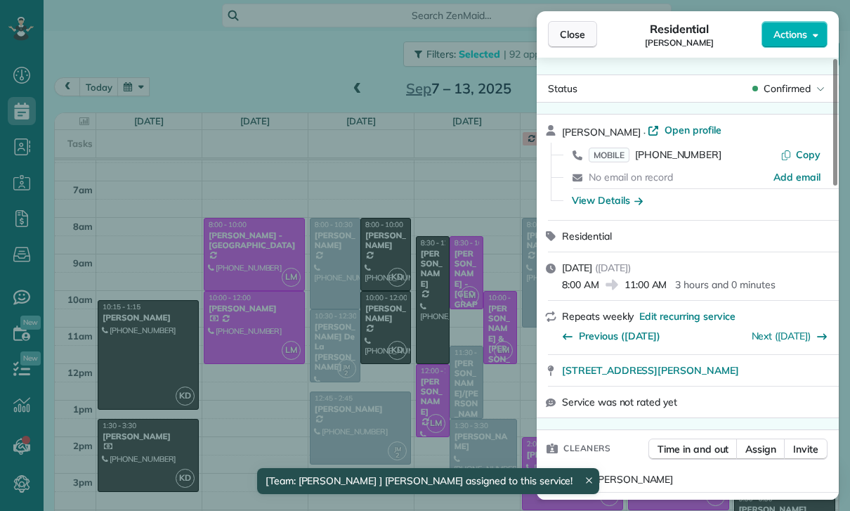
click at [570, 32] on span "Close" at bounding box center [572, 34] width 25 height 14
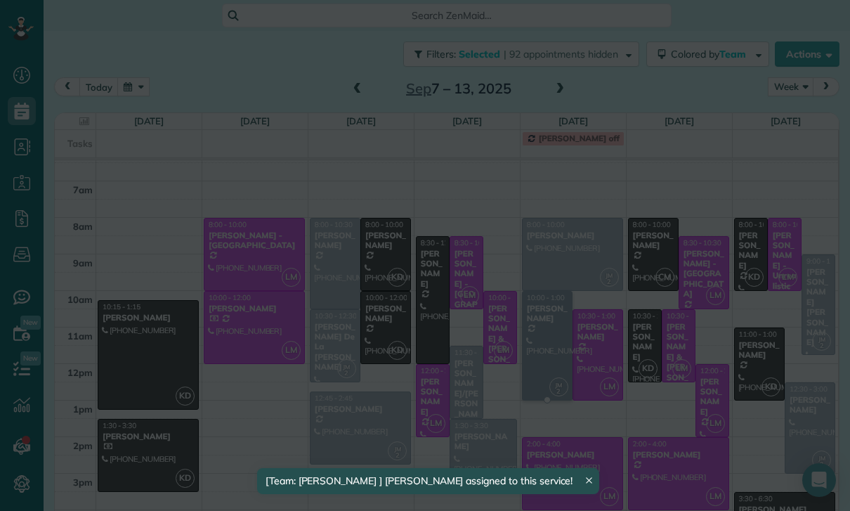
scroll to position [88, 0]
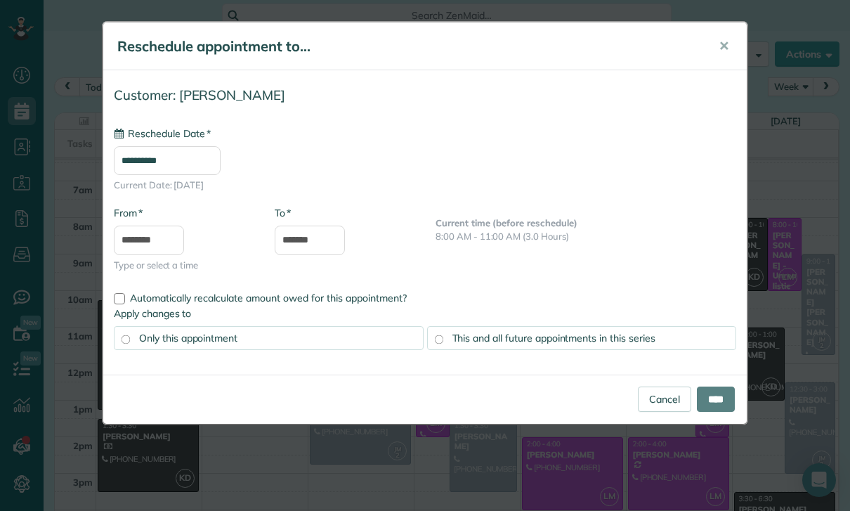
type input "**********"
click at [707, 397] on input "****" at bounding box center [716, 398] width 38 height 25
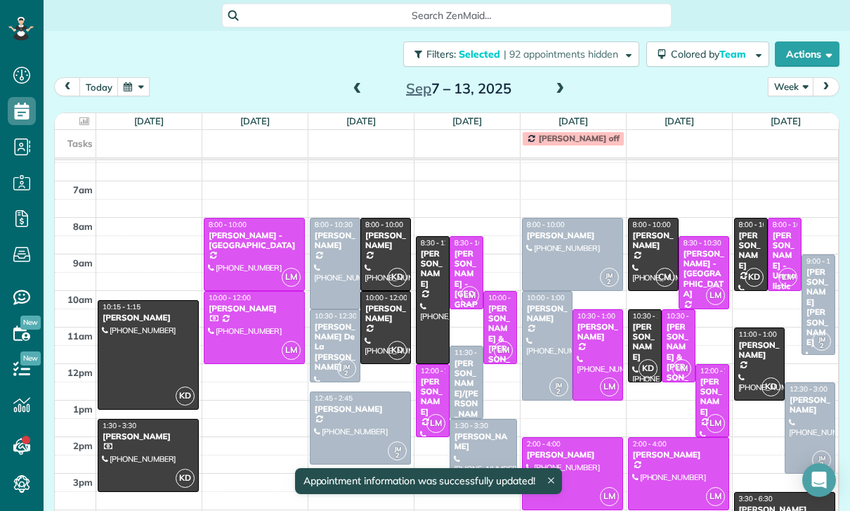
click at [599, 459] on div "Sandi King" at bounding box center [572, 454] width 93 height 10
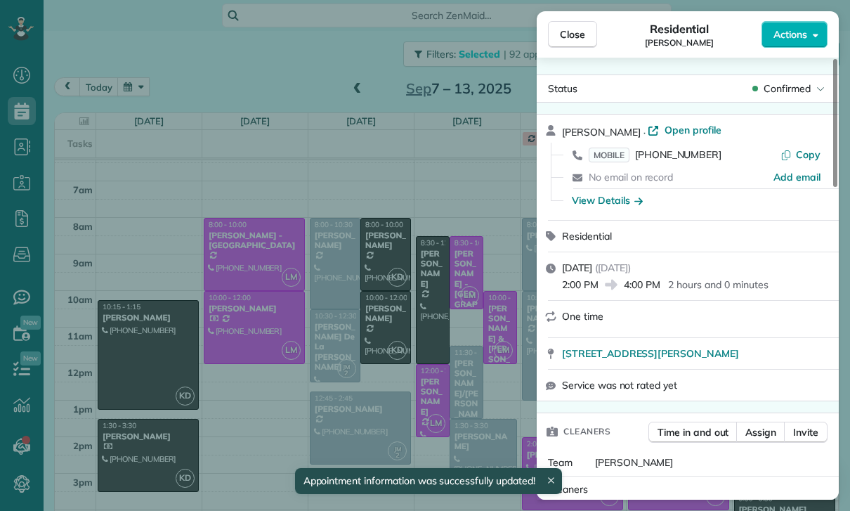
click at [493, 341] on div "Close Residential Sandi King Actions Status Confirmed Sandi King · Open profile…" at bounding box center [425, 255] width 850 height 511
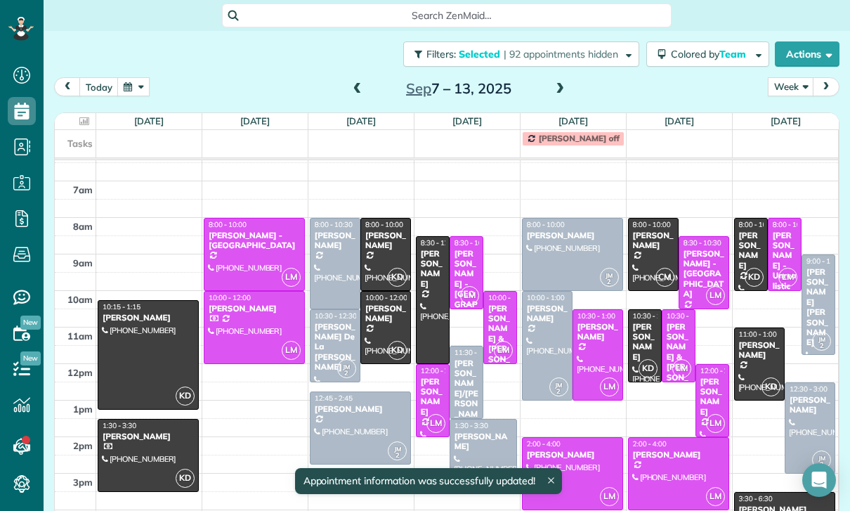
click at [596, 349] on div at bounding box center [597, 355] width 49 height 90
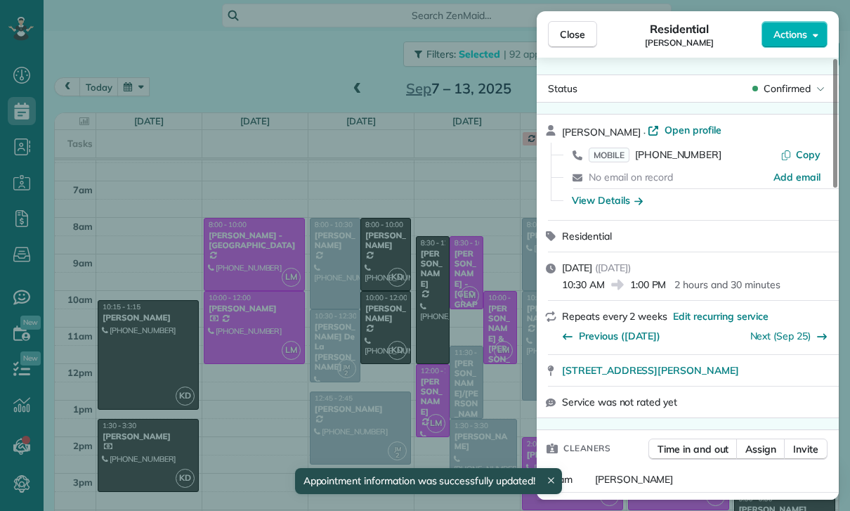
click at [475, 421] on div "Close Residential Tina Tellado Actions Status Confirmed Tina Tellado · Open pro…" at bounding box center [425, 255] width 850 height 511
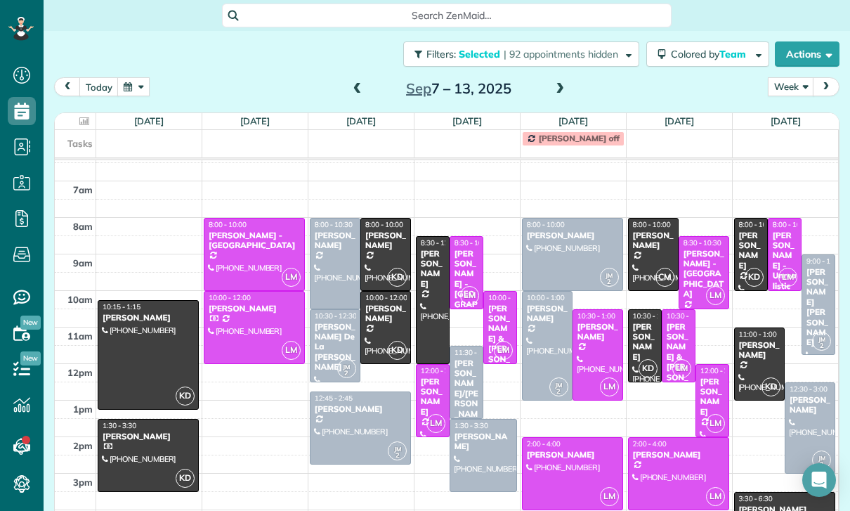
click at [534, 350] on div at bounding box center [547, 345] width 49 height 108
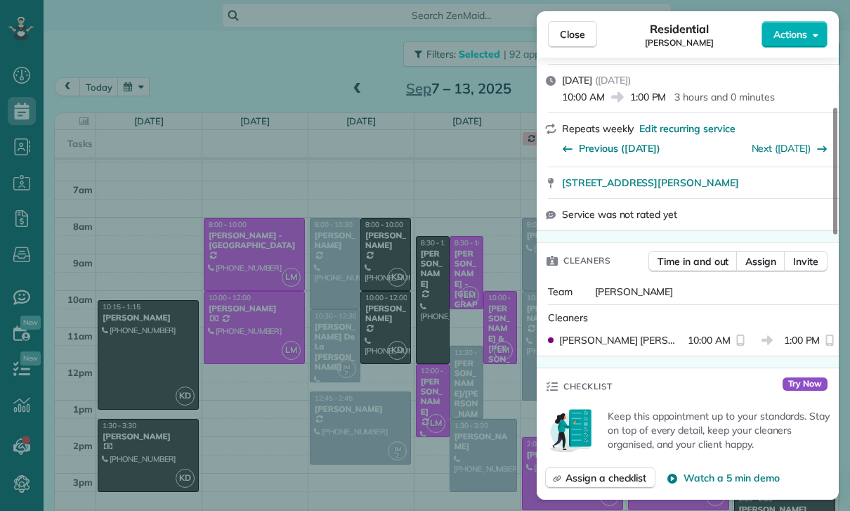
scroll to position [88, 0]
click at [494, 450] on div "Close Residential Erin Oremland Actions Status Confirmed Erin Oremland · Open p…" at bounding box center [425, 255] width 850 height 511
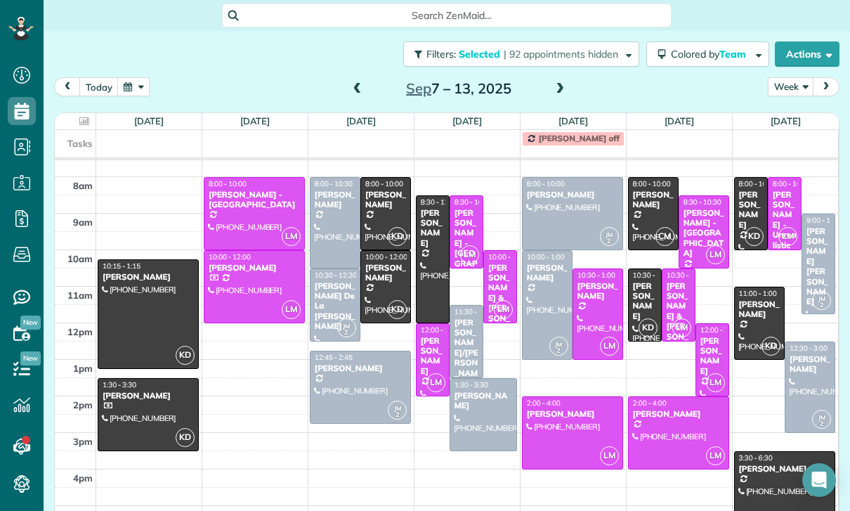
scroll to position [132, 0]
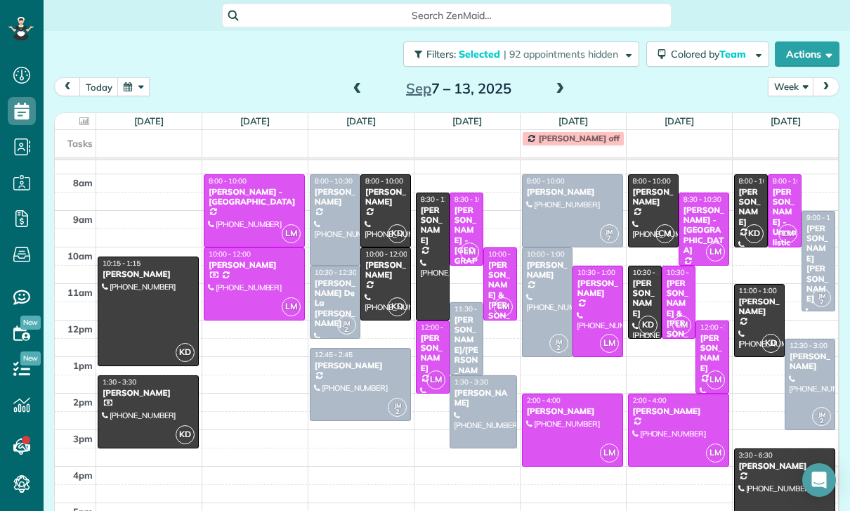
click at [458, 343] on div "Susanne/Hanne Passantino/Povlsen" at bounding box center [466, 365] width 25 height 101
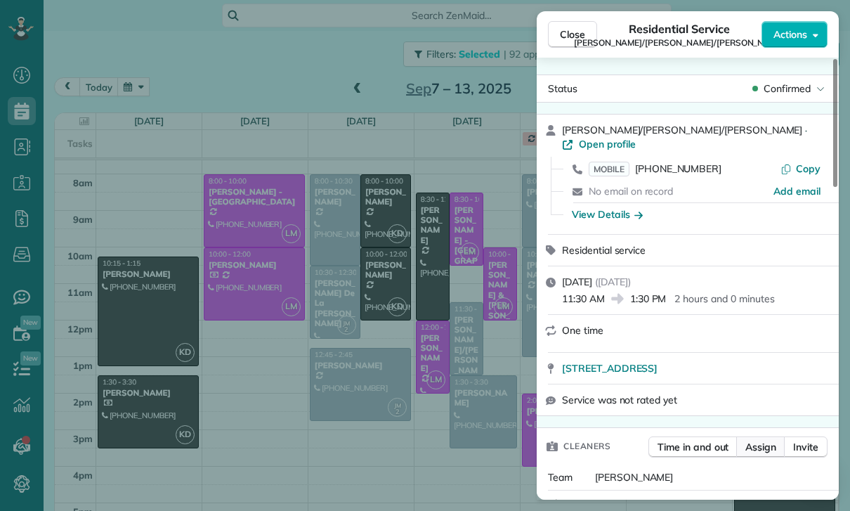
click at [764, 440] on span "Assign" at bounding box center [760, 447] width 31 height 14
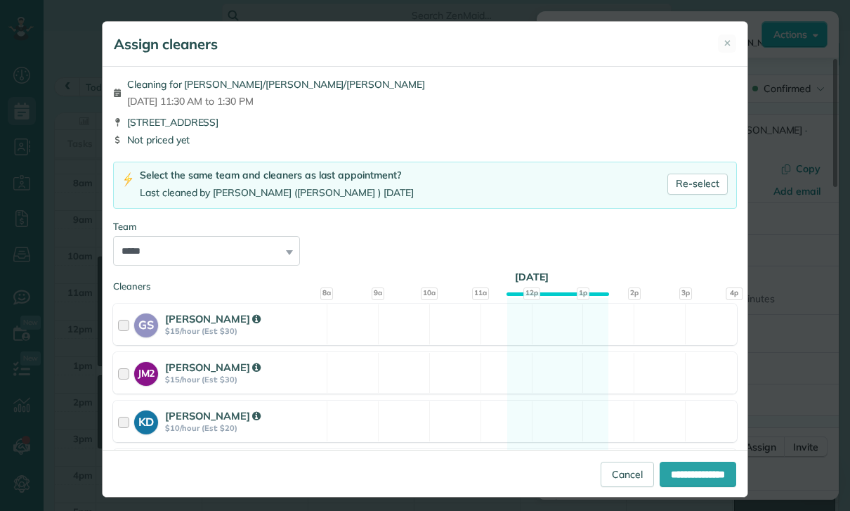
click at [267, 248] on select "**********" at bounding box center [206, 250] width 187 height 29
select select "***"
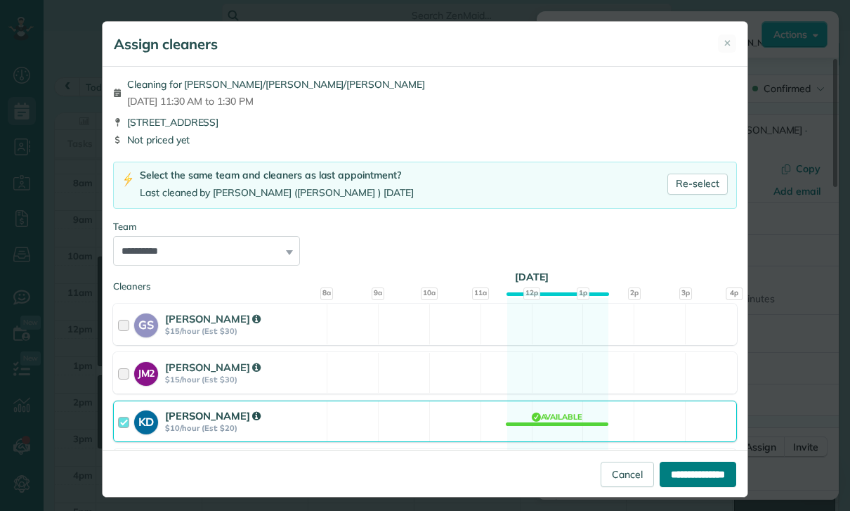
click at [687, 487] on input "**********" at bounding box center [697, 473] width 77 height 25
type input "**********"
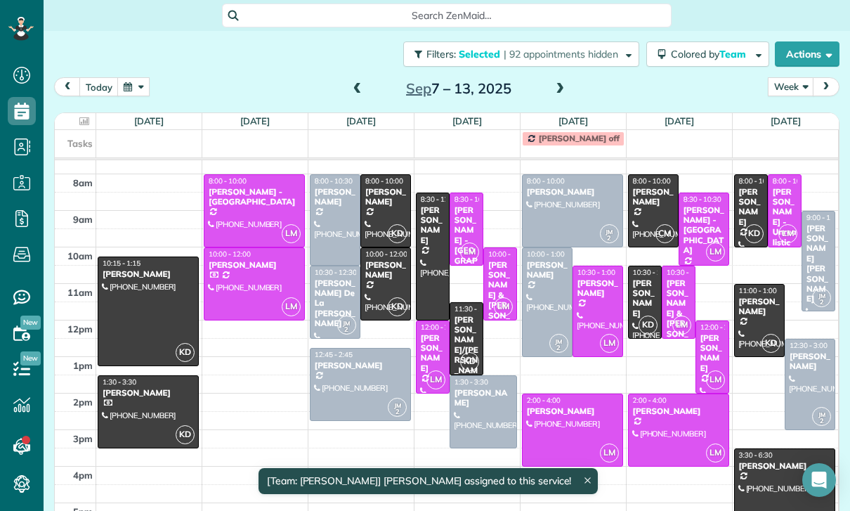
scroll to position [132, 0]
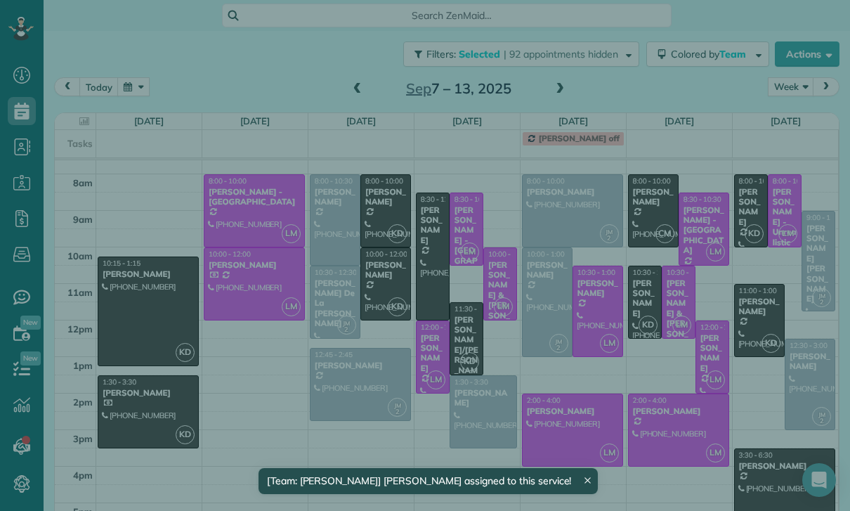
click at [468, 416] on div "Close Residential Service Susanne/Hanne Passantino/Povlsen Actions Status Confi…" at bounding box center [425, 255] width 850 height 511
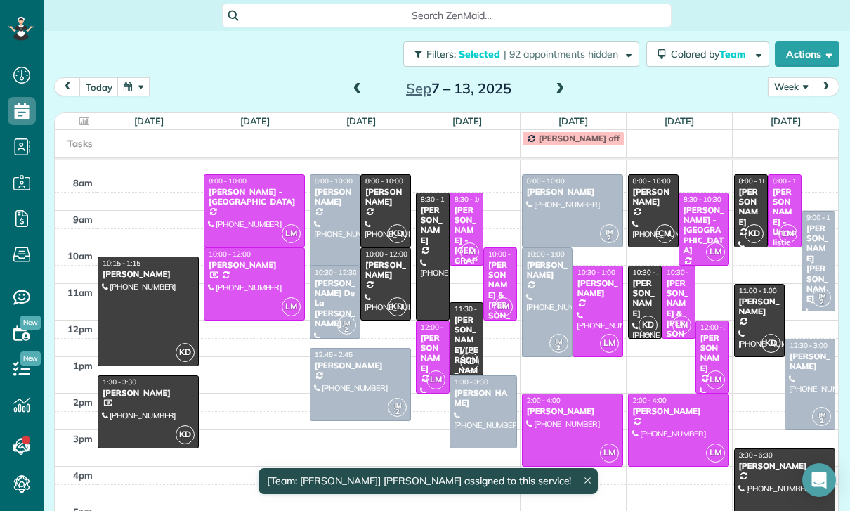
click at [475, 405] on div "Kirk Mac Manus" at bounding box center [483, 398] width 59 height 20
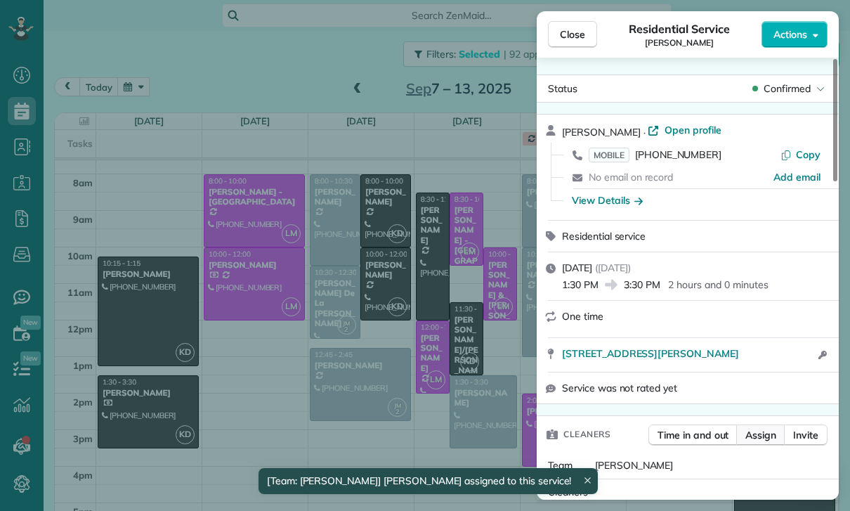
click at [747, 433] on span "Assign" at bounding box center [760, 435] width 31 height 14
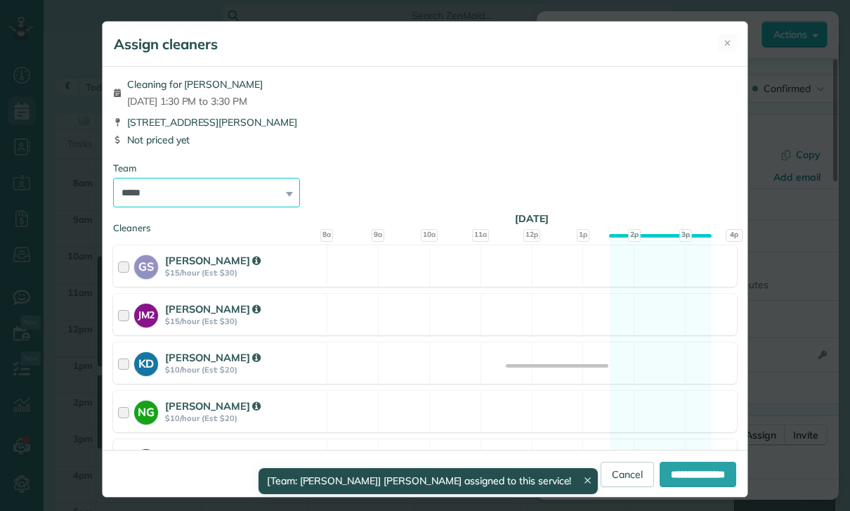
click at [273, 194] on select "**********" at bounding box center [206, 192] width 187 height 29
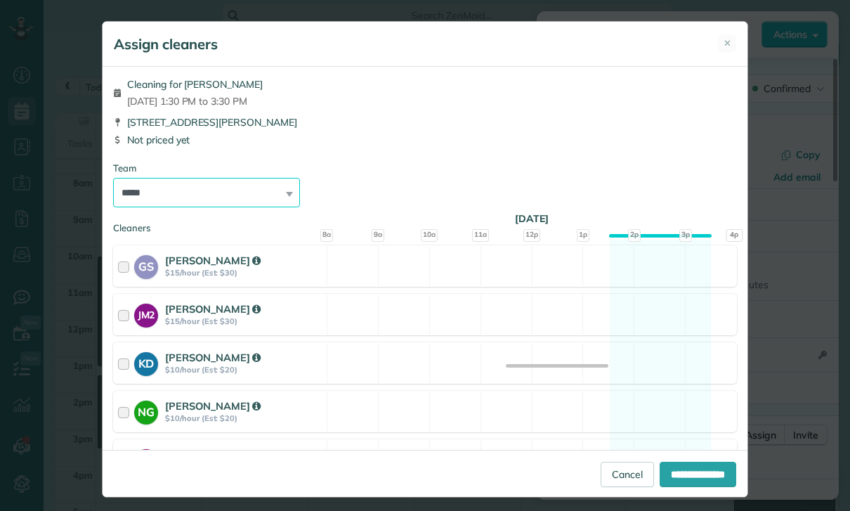
select select "***"
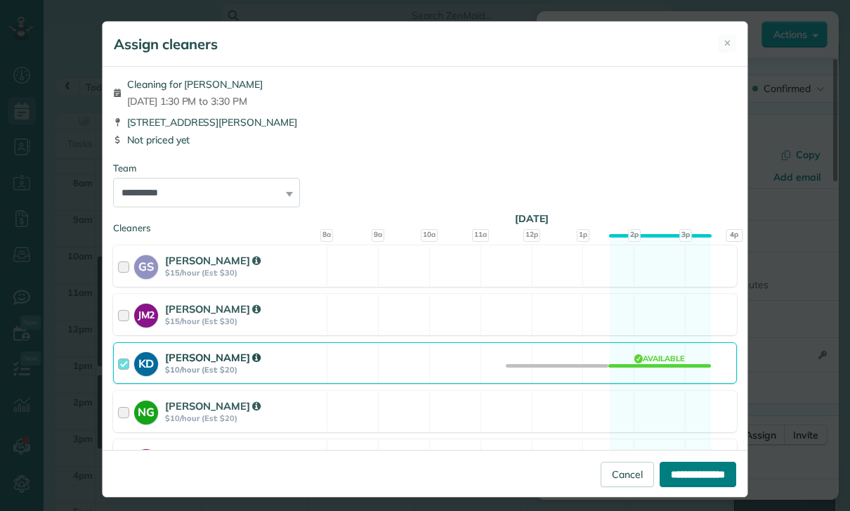
click at [689, 487] on input "**********" at bounding box center [697, 473] width 77 height 25
type input "**********"
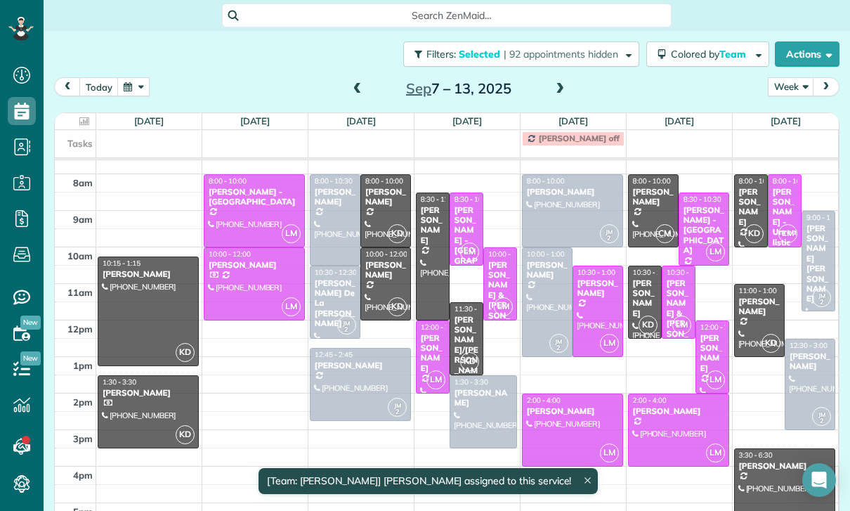
scroll to position [132, 0]
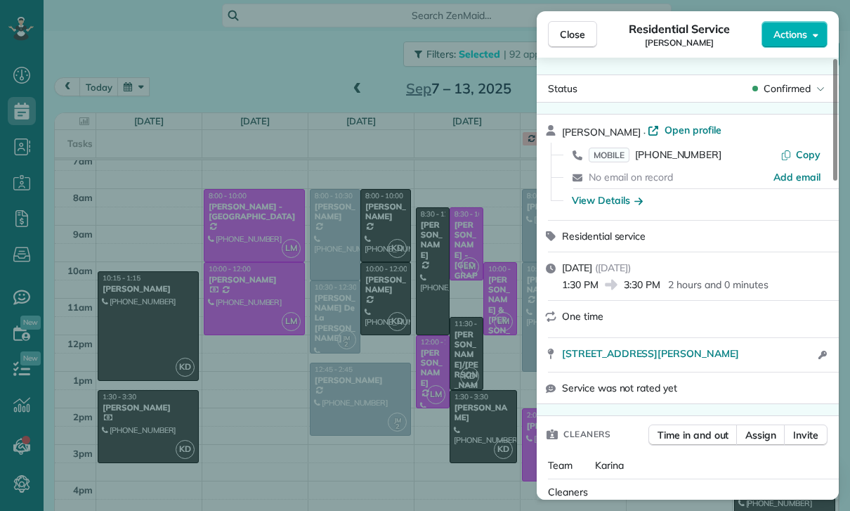
scroll to position [132, 0]
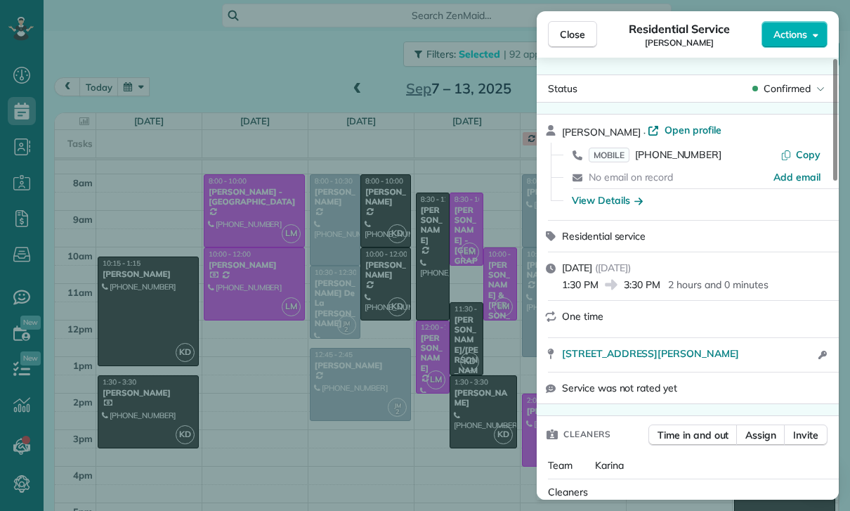
click at [428, 406] on div "Close Residential Service Kirk Mac Manus Actions Status Confirmed Kirk Mac Manu…" at bounding box center [425, 255] width 850 height 511
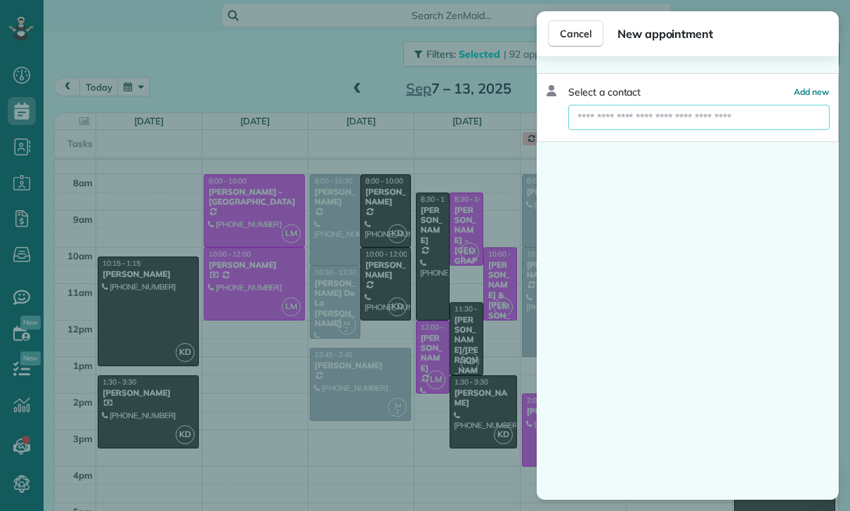
click at [694, 121] on input "text" at bounding box center [698, 117] width 261 height 25
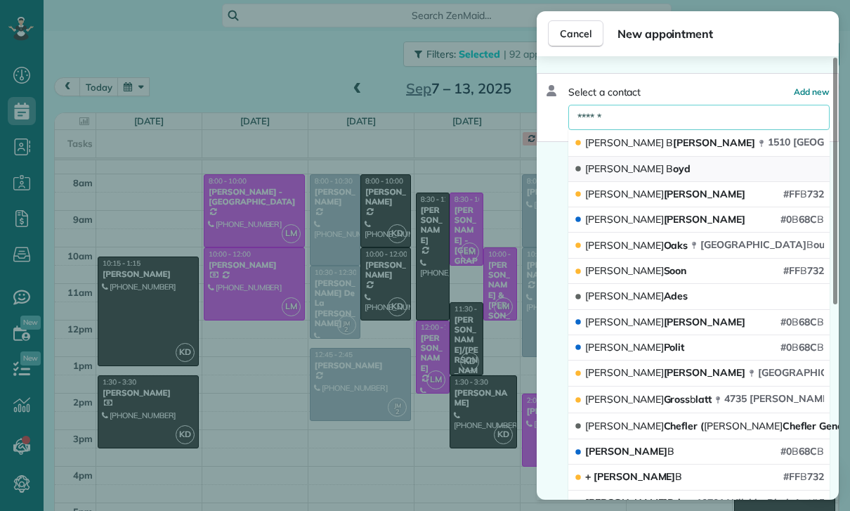
type input "******"
click at [669, 164] on button "Josh B oyd" at bounding box center [698, 169] width 261 height 25
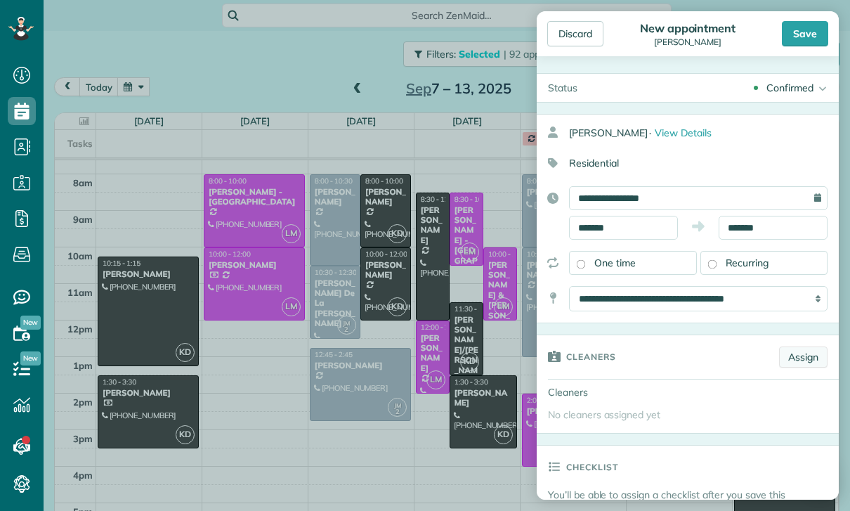
click at [806, 356] on link "Assign" at bounding box center [803, 356] width 48 height 21
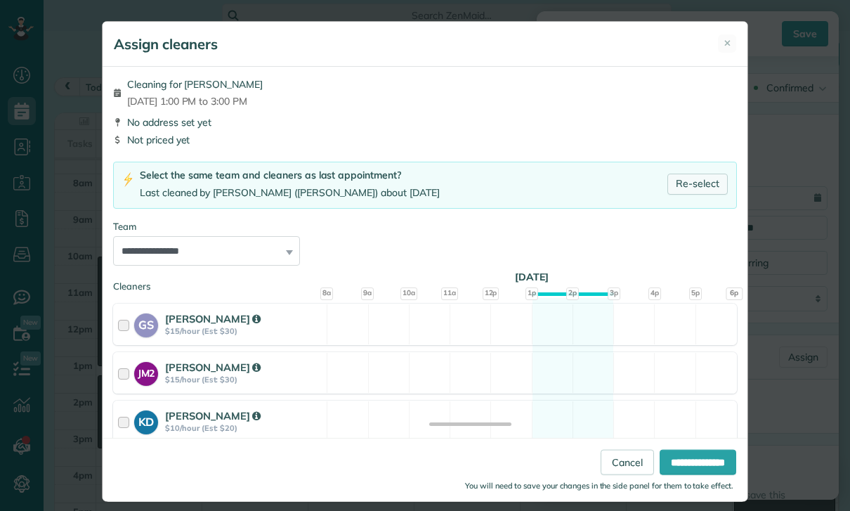
click at [693, 174] on link "Re-select" at bounding box center [697, 183] width 60 height 21
select select "***"
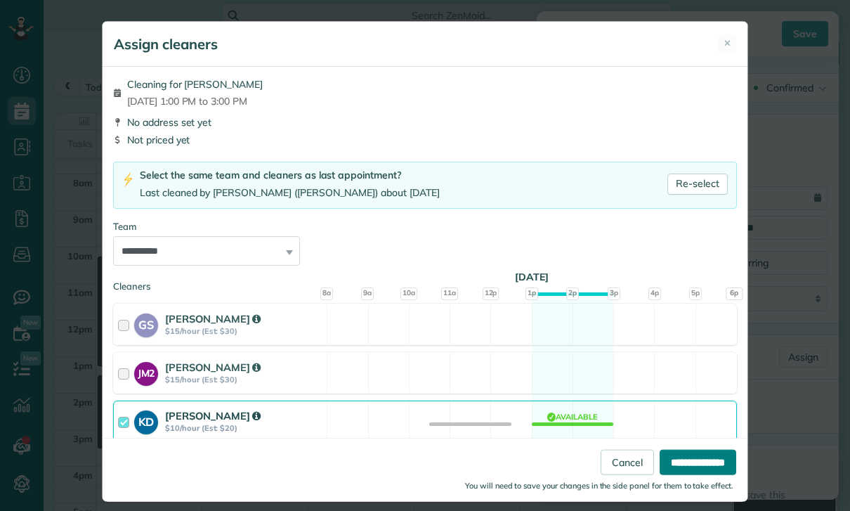
click at [696, 475] on input "**********" at bounding box center [697, 461] width 77 height 25
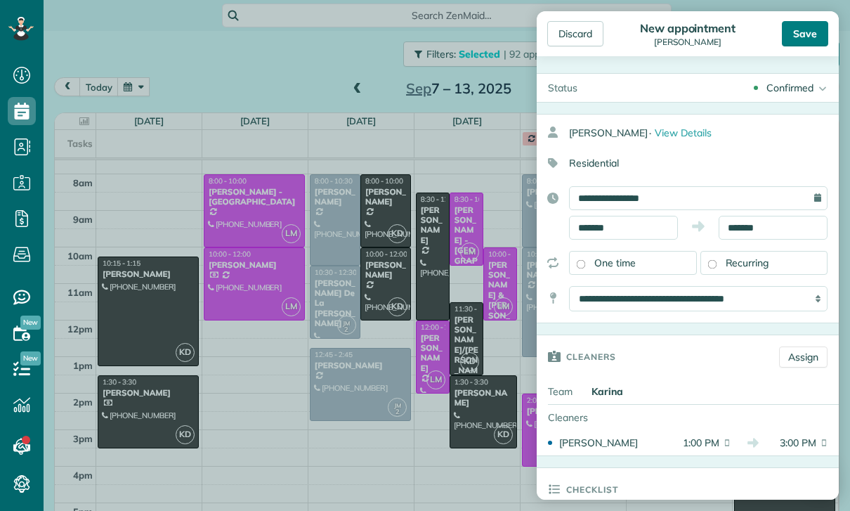
click at [806, 29] on div "Save" at bounding box center [805, 33] width 46 height 25
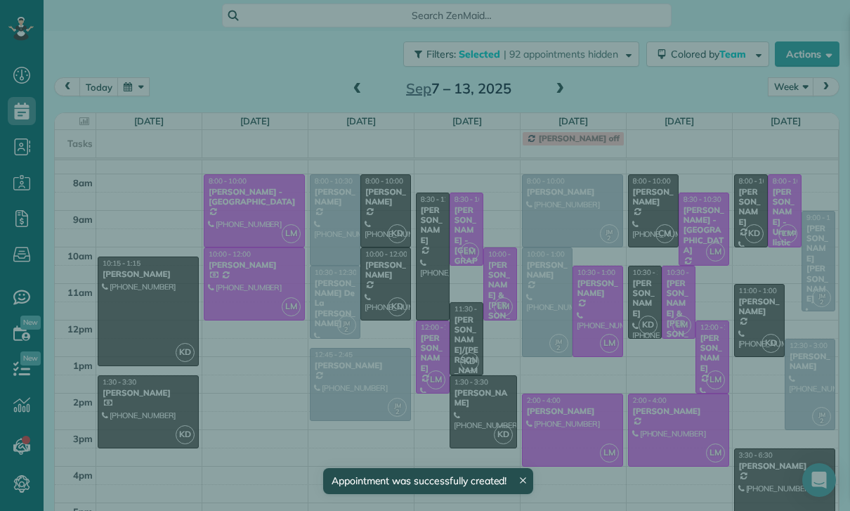
scroll to position [132, 0]
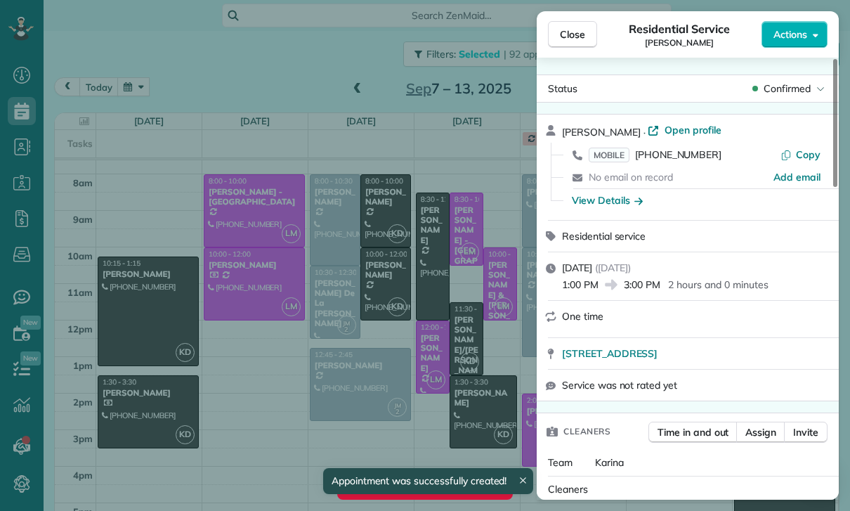
click at [495, 428] on div "Close Residential Service Josh Boyd Actions Status Confirmed Josh Boyd · Open p…" at bounding box center [425, 255] width 850 height 511
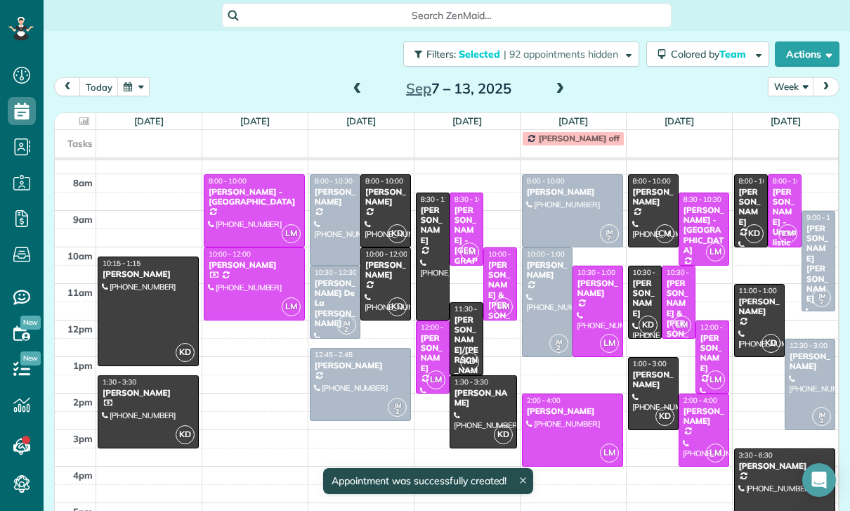
click at [815, 387] on div at bounding box center [809, 384] width 49 height 90
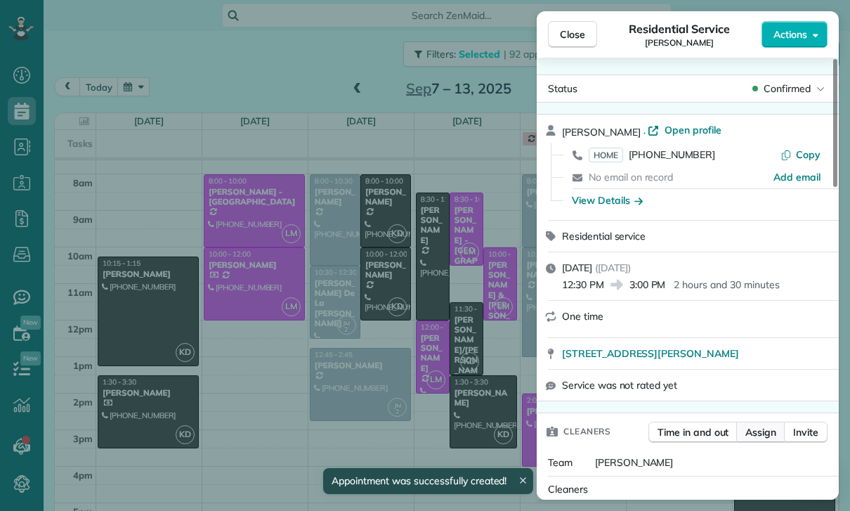
click at [761, 438] on span "Assign" at bounding box center [760, 432] width 31 height 14
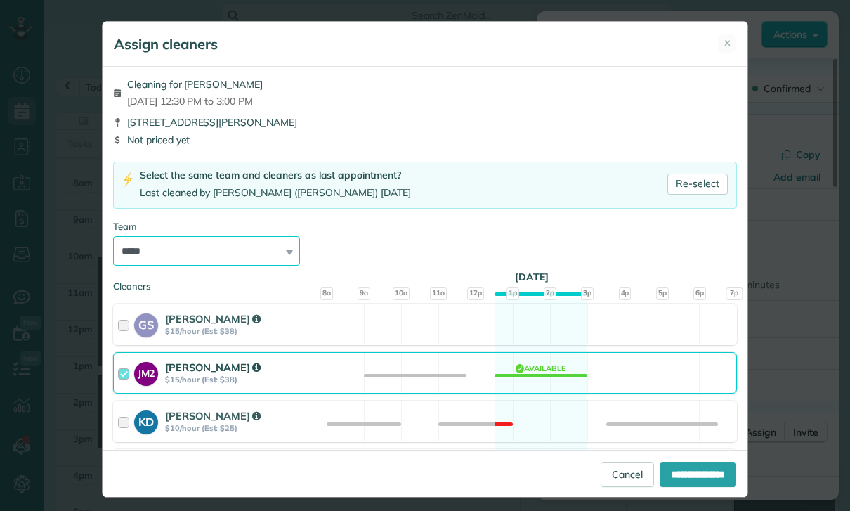
click at [272, 238] on select "**********" at bounding box center [206, 250] width 187 height 29
select select "***"
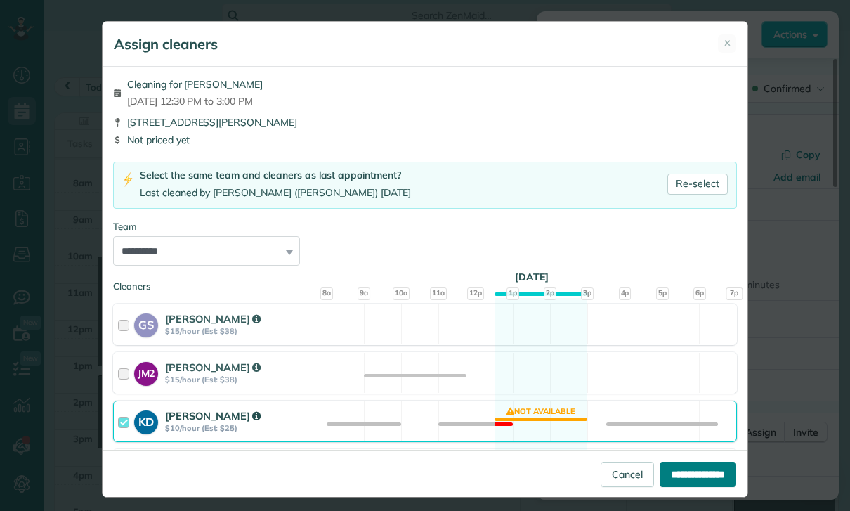
click at [680, 487] on input "**********" at bounding box center [697, 473] width 77 height 25
type input "**********"
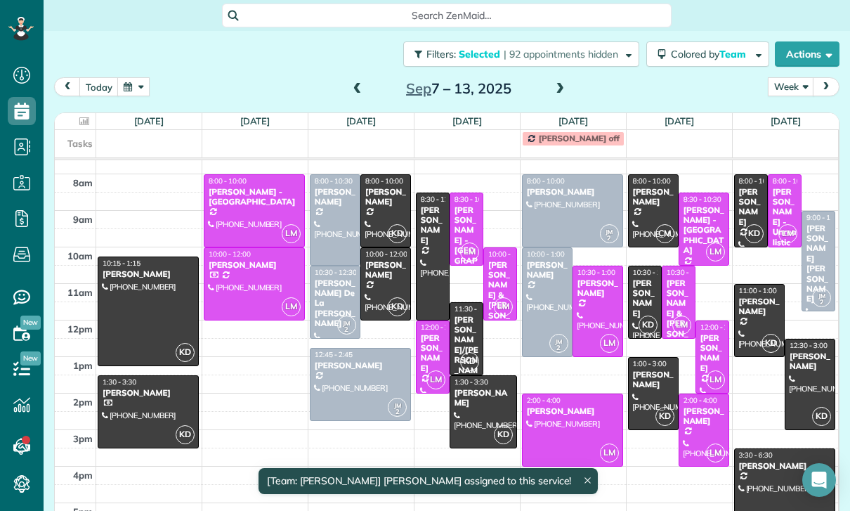
scroll to position [132, 0]
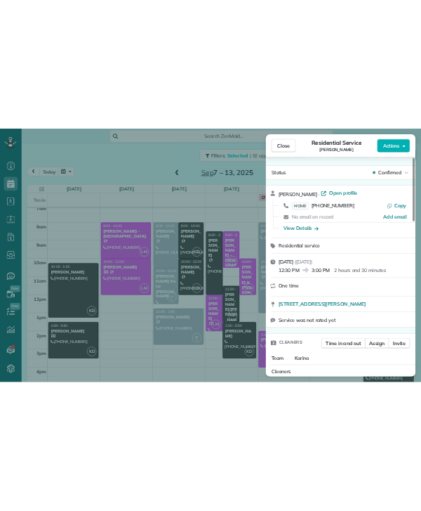
scroll to position [117, 0]
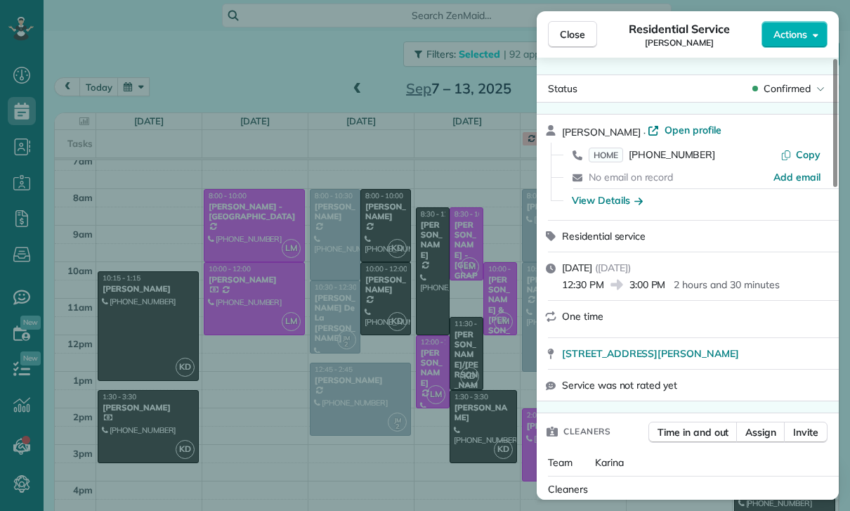
click at [477, 459] on div "Close Residential Service Rebecca Gimenez Actions Status Confirmed Rebecca Gime…" at bounding box center [425, 255] width 850 height 511
